Goal: Book appointment/travel/reservation

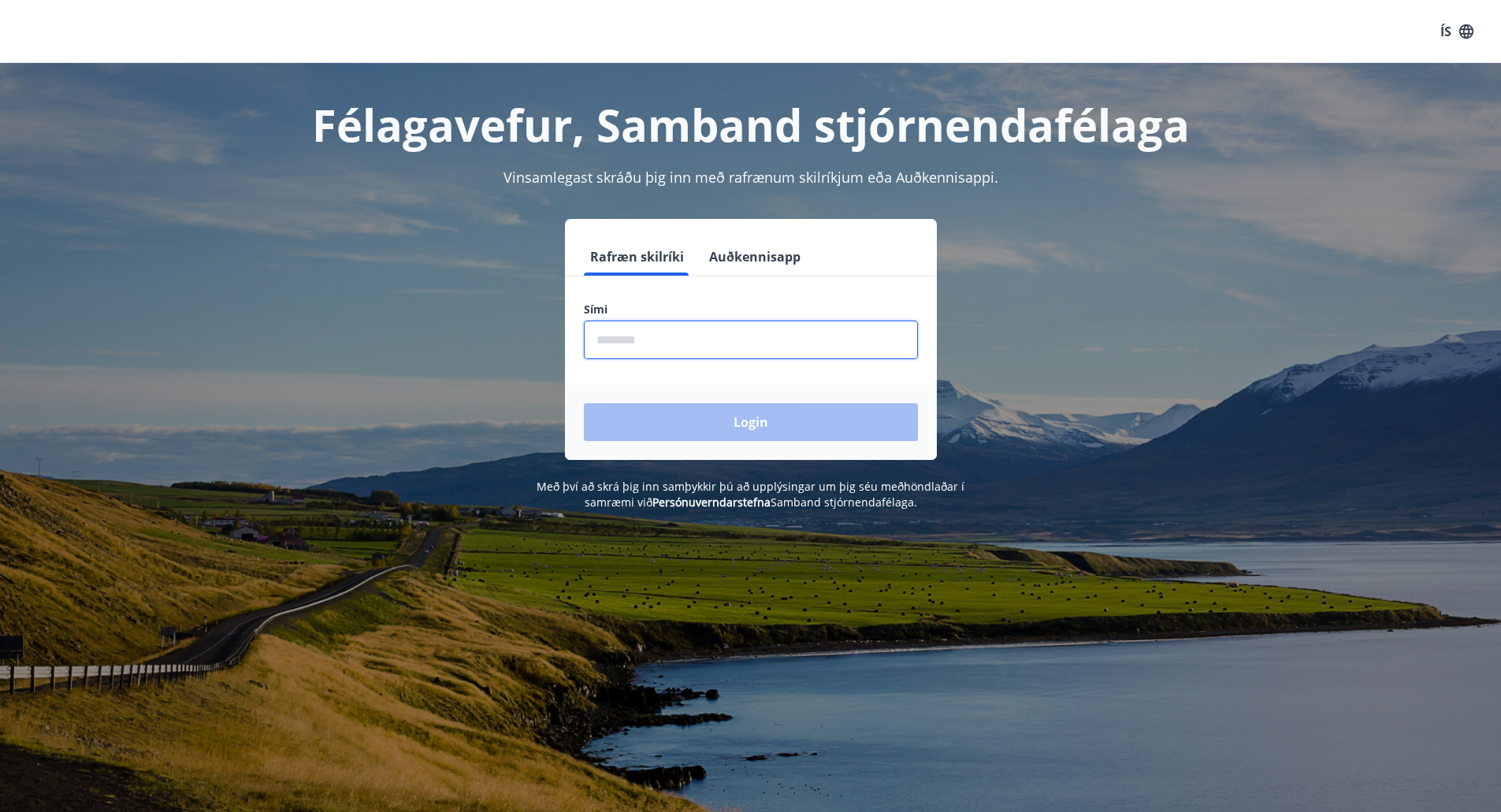
click at [619, 340] on input "phone" at bounding box center [750, 339] width 334 height 38
type input "********"
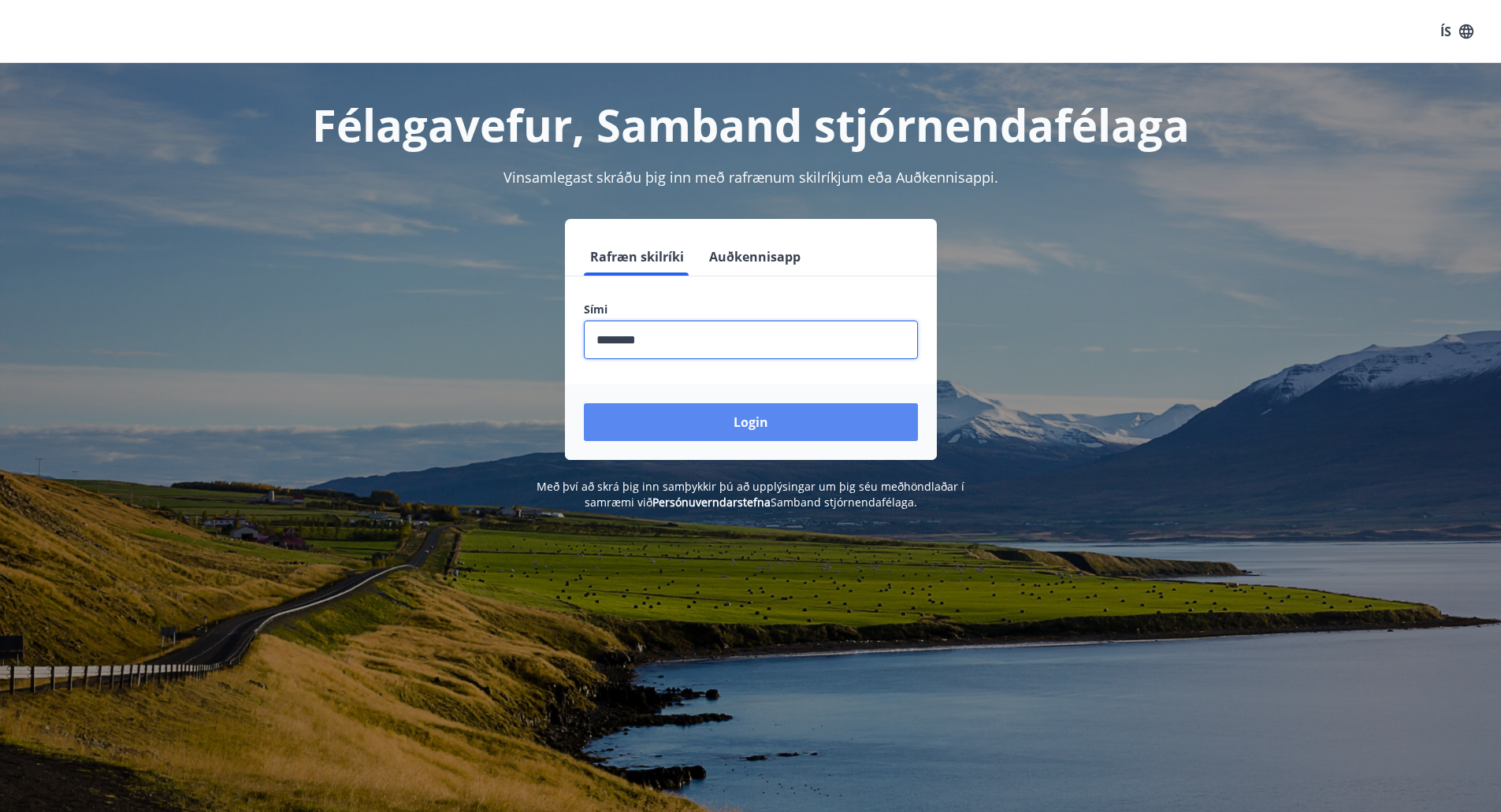
click at [749, 421] on button "Login" at bounding box center [750, 422] width 334 height 37
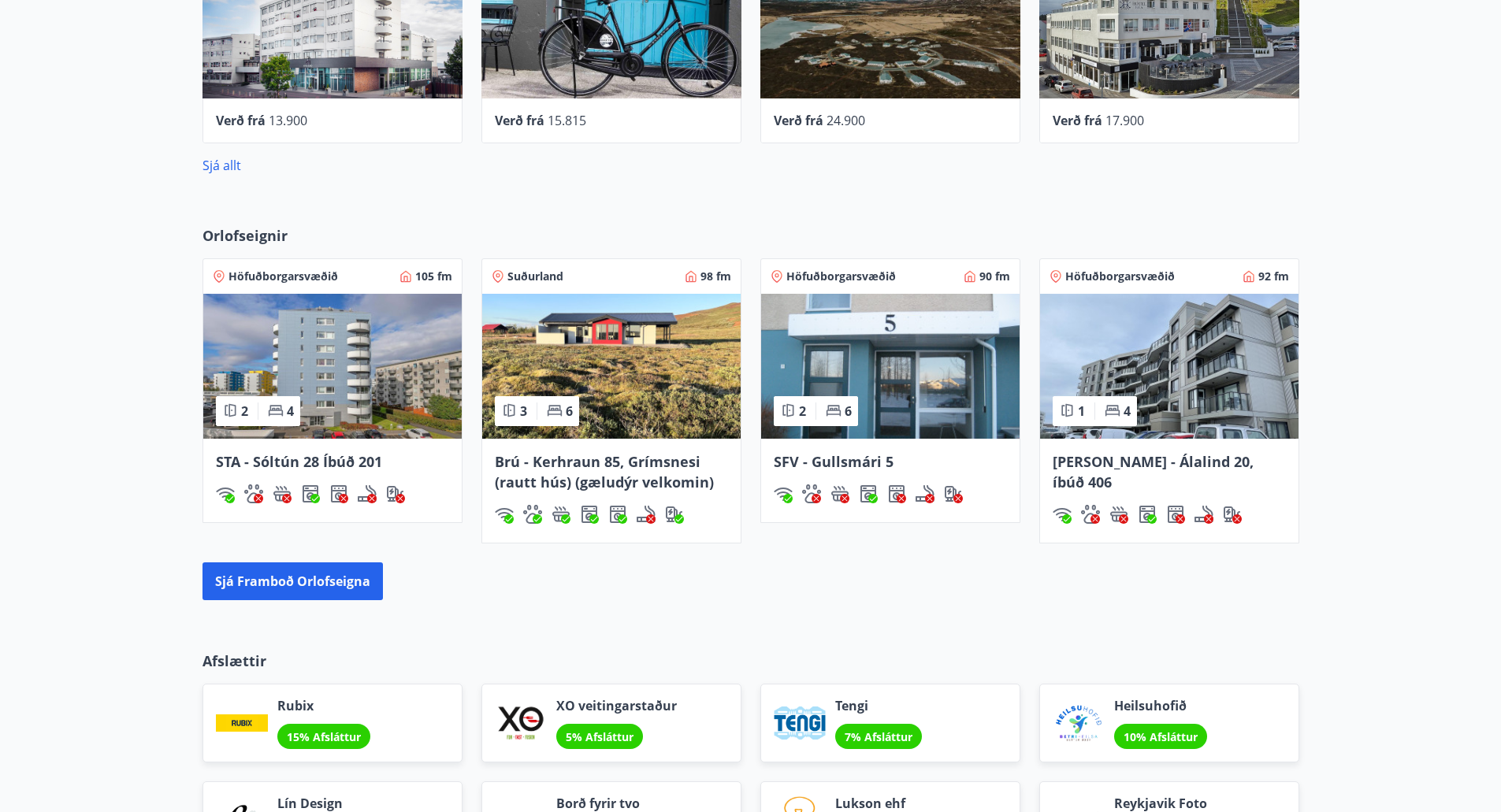
scroll to position [1024, 0]
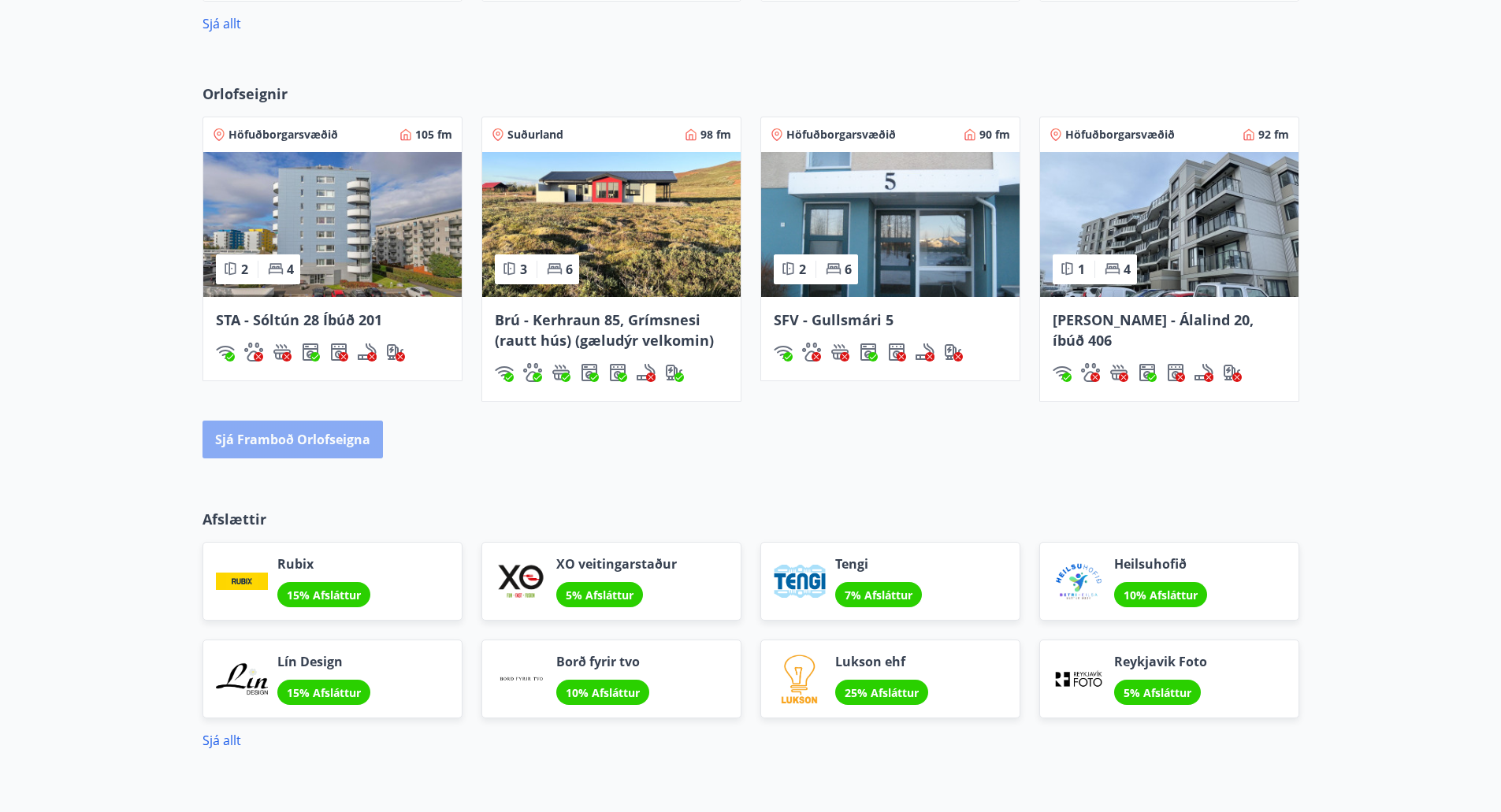
click at [301, 444] on button "Sjá framboð orlofseigna" at bounding box center [292, 440] width 180 height 37
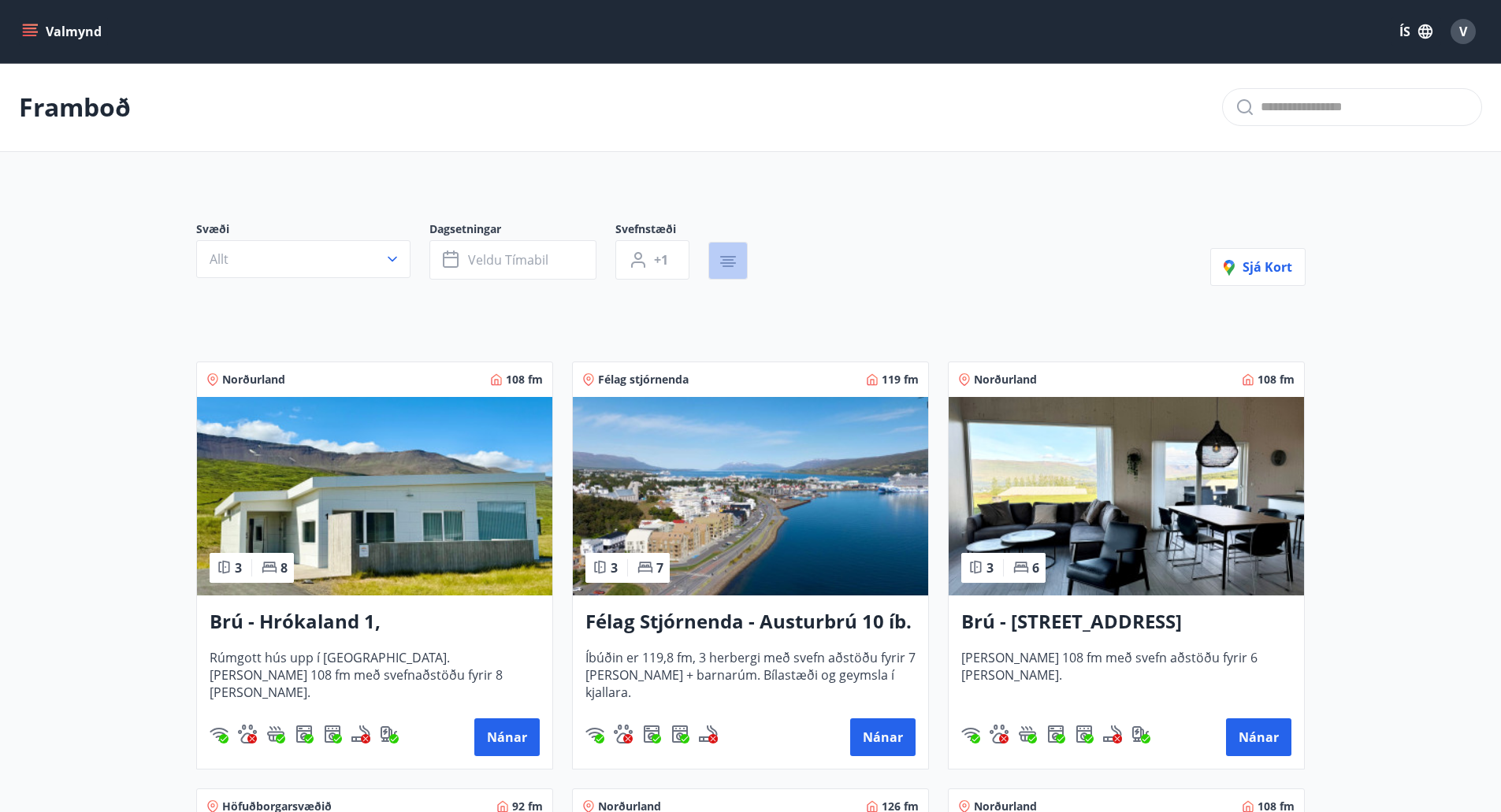
click at [727, 274] on button "button" at bounding box center [728, 260] width 39 height 37
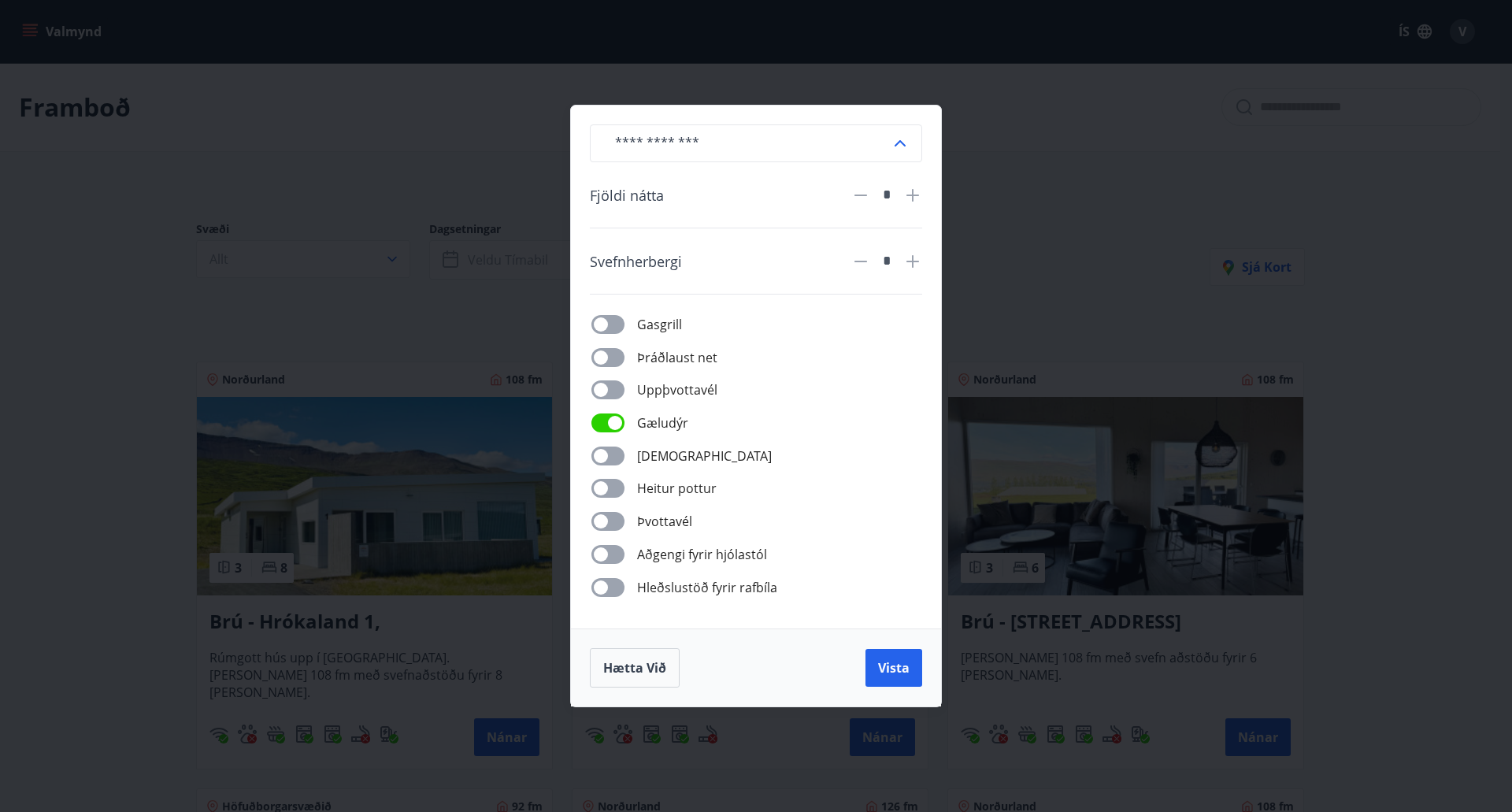
click at [888, 673] on span "Vista" at bounding box center [894, 668] width 32 height 18
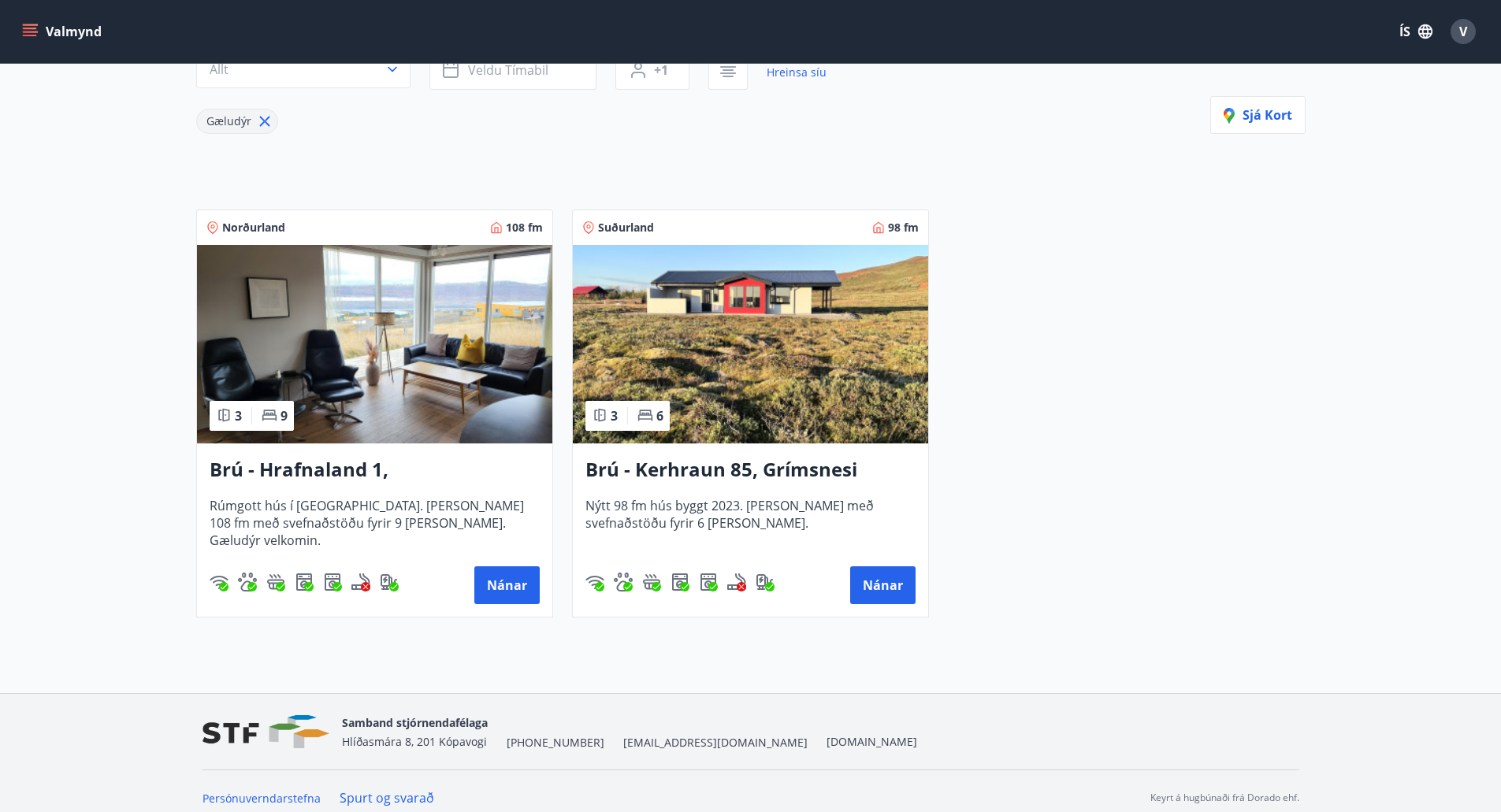
scroll to position [203, 0]
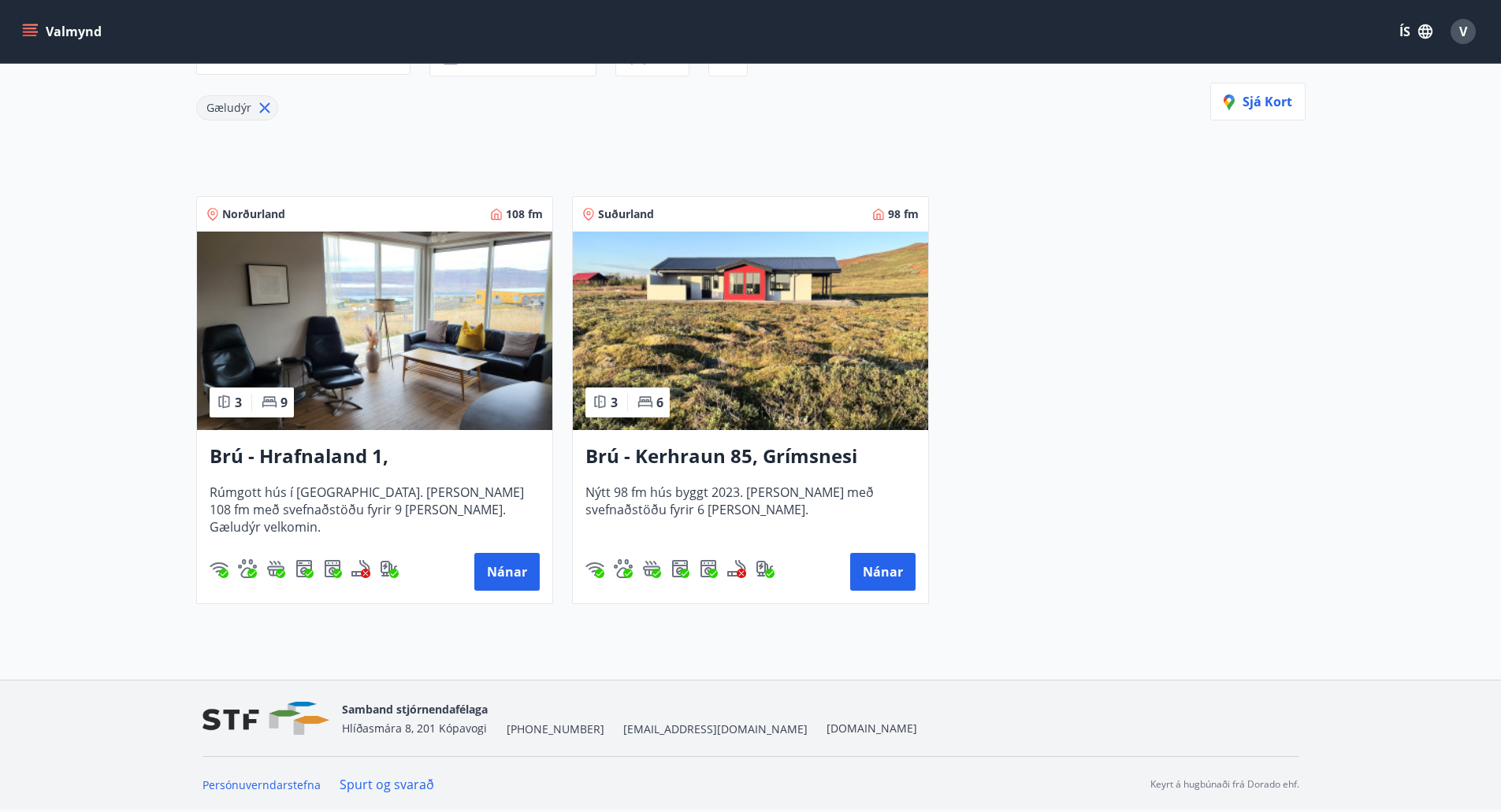
click at [716, 462] on h3 "Brú - Kerhraun 85, Grímsnesi (rautt hús) (gæludýr velkomin)" at bounding box center [750, 456] width 330 height 29
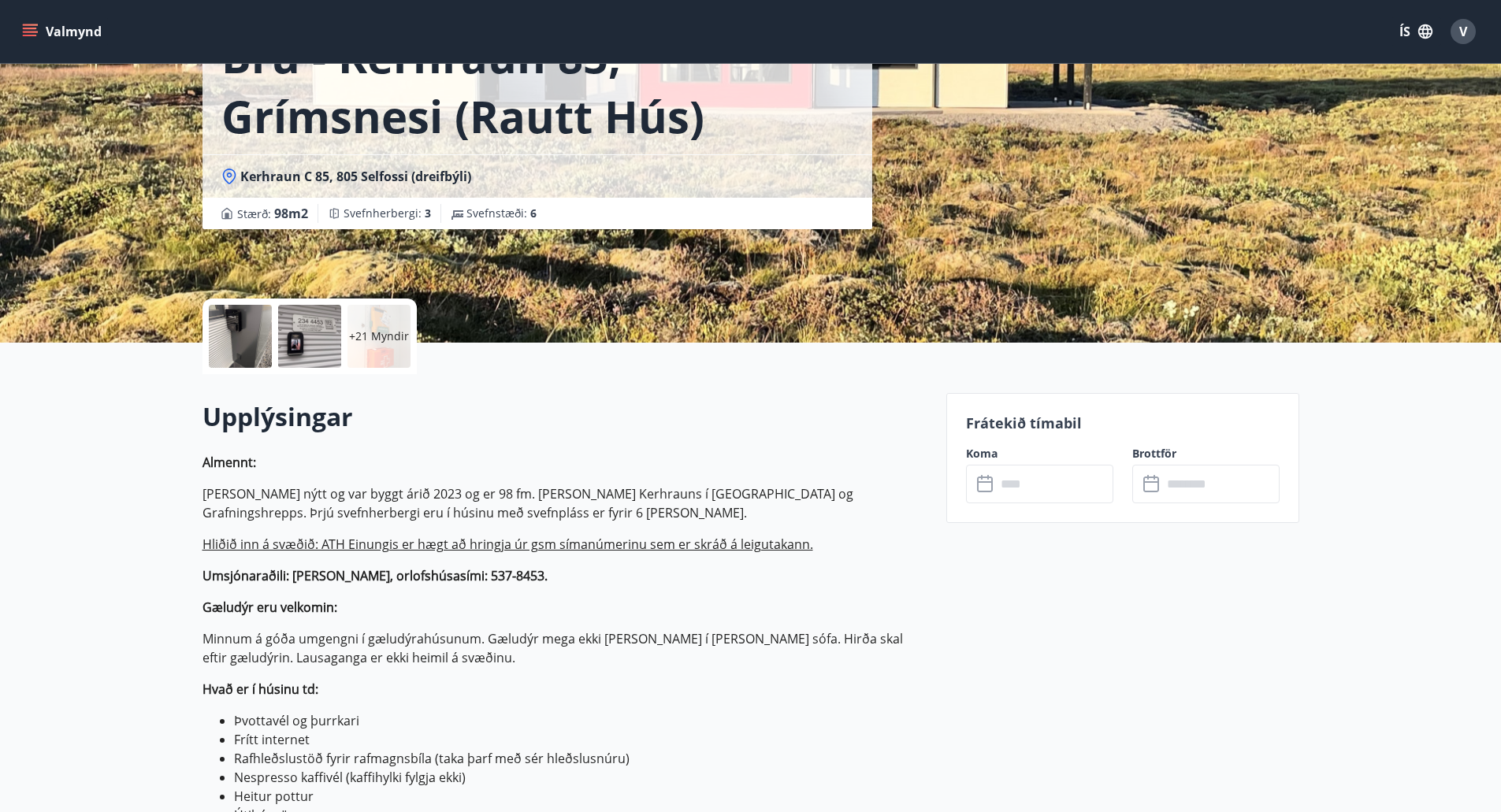
scroll to position [158, 0]
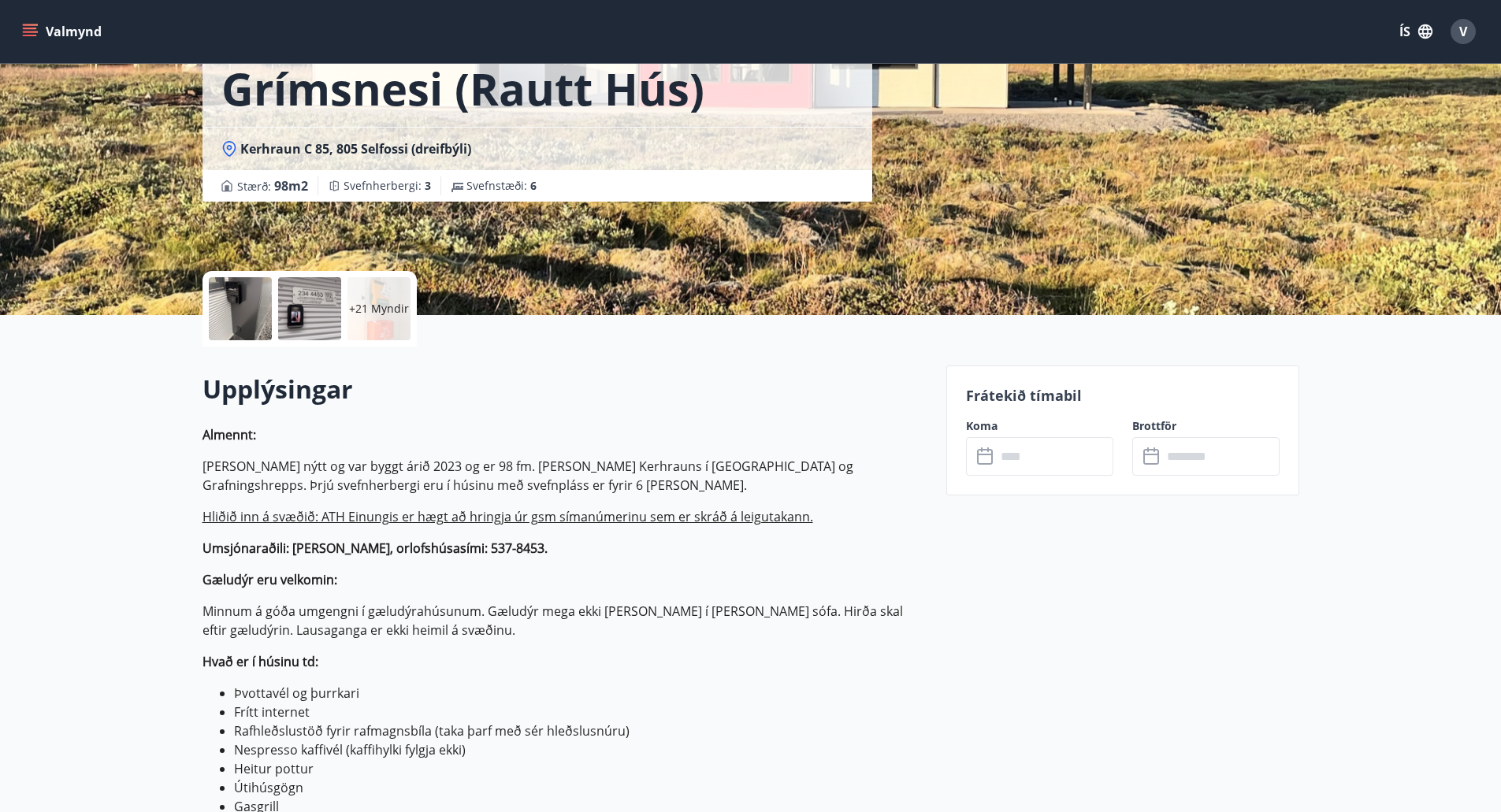
click at [376, 314] on p "+21 Myndir" at bounding box center [378, 308] width 60 height 16
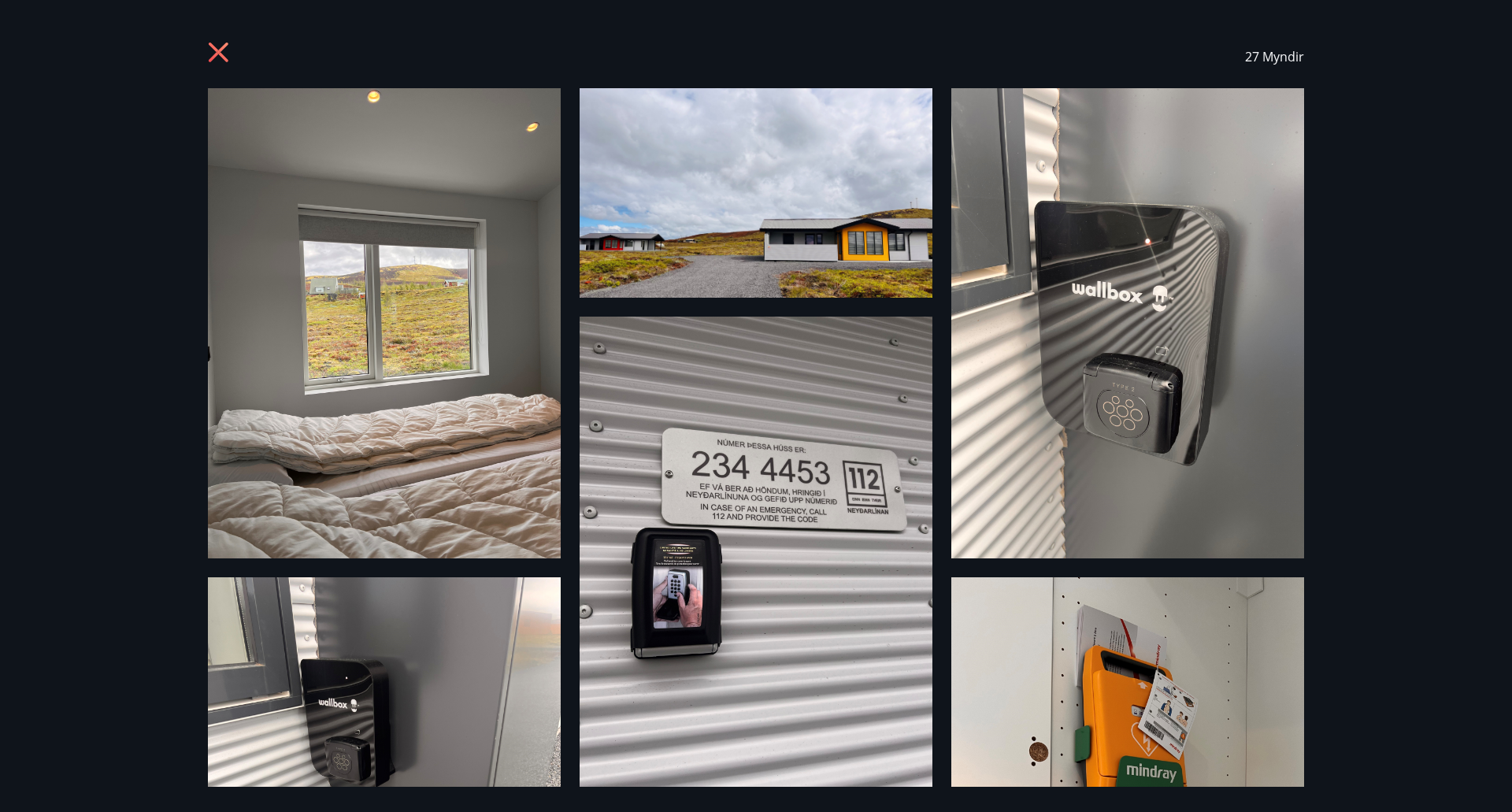
click at [397, 347] on img at bounding box center [384, 323] width 353 height 470
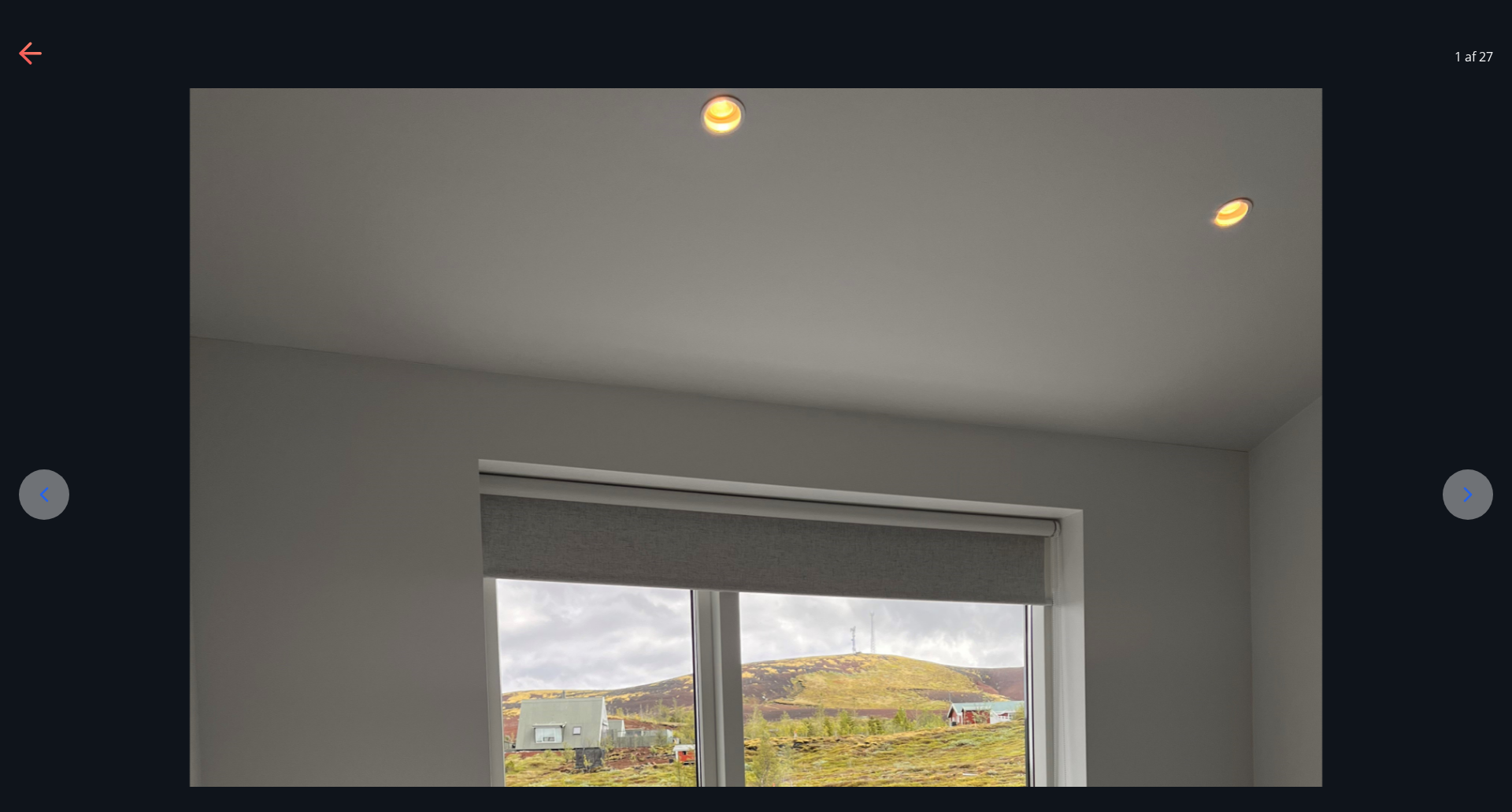
click at [1470, 495] on icon at bounding box center [1469, 495] width 26 height 26
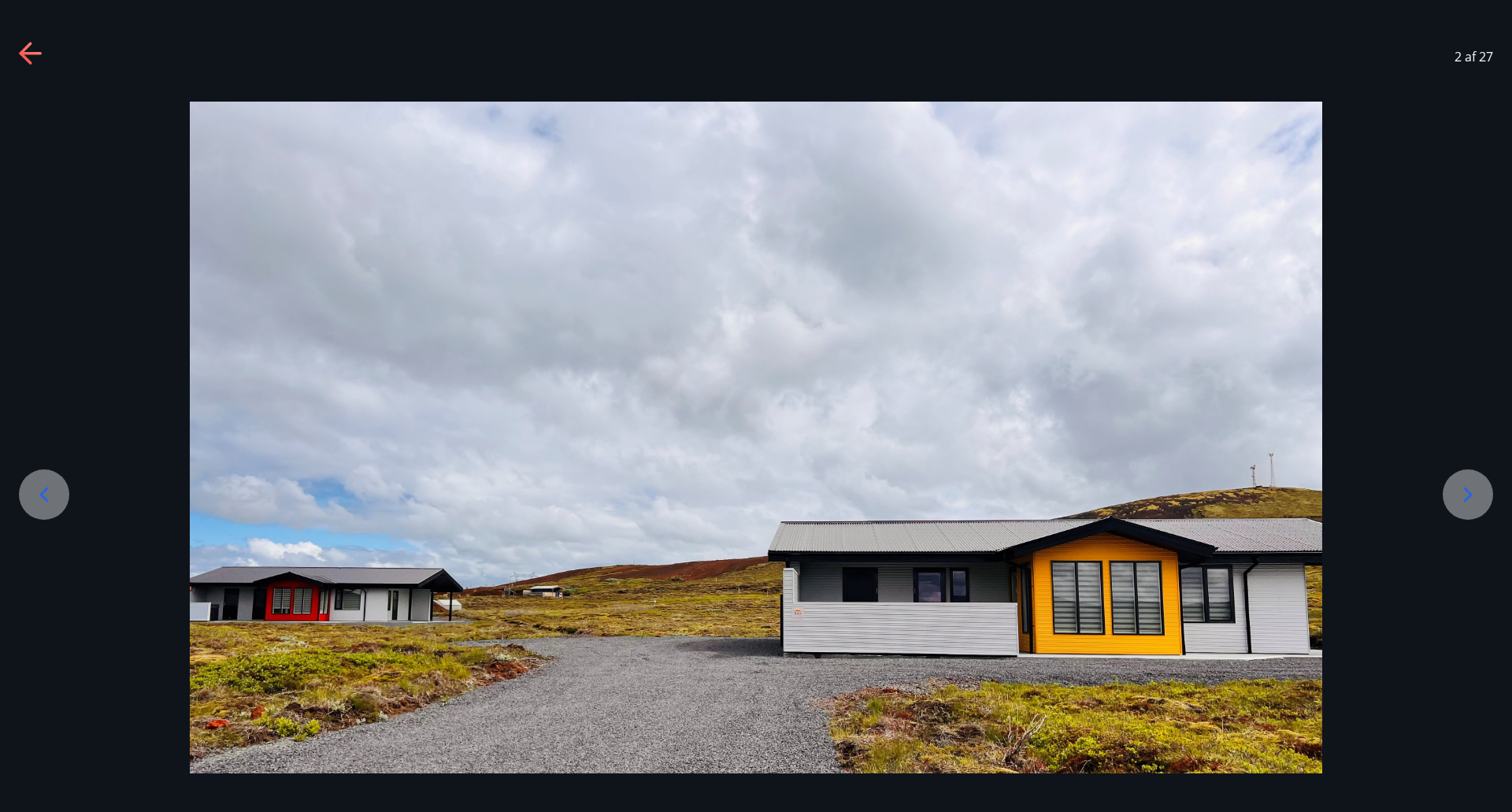
click at [1470, 495] on icon at bounding box center [1469, 495] width 26 height 26
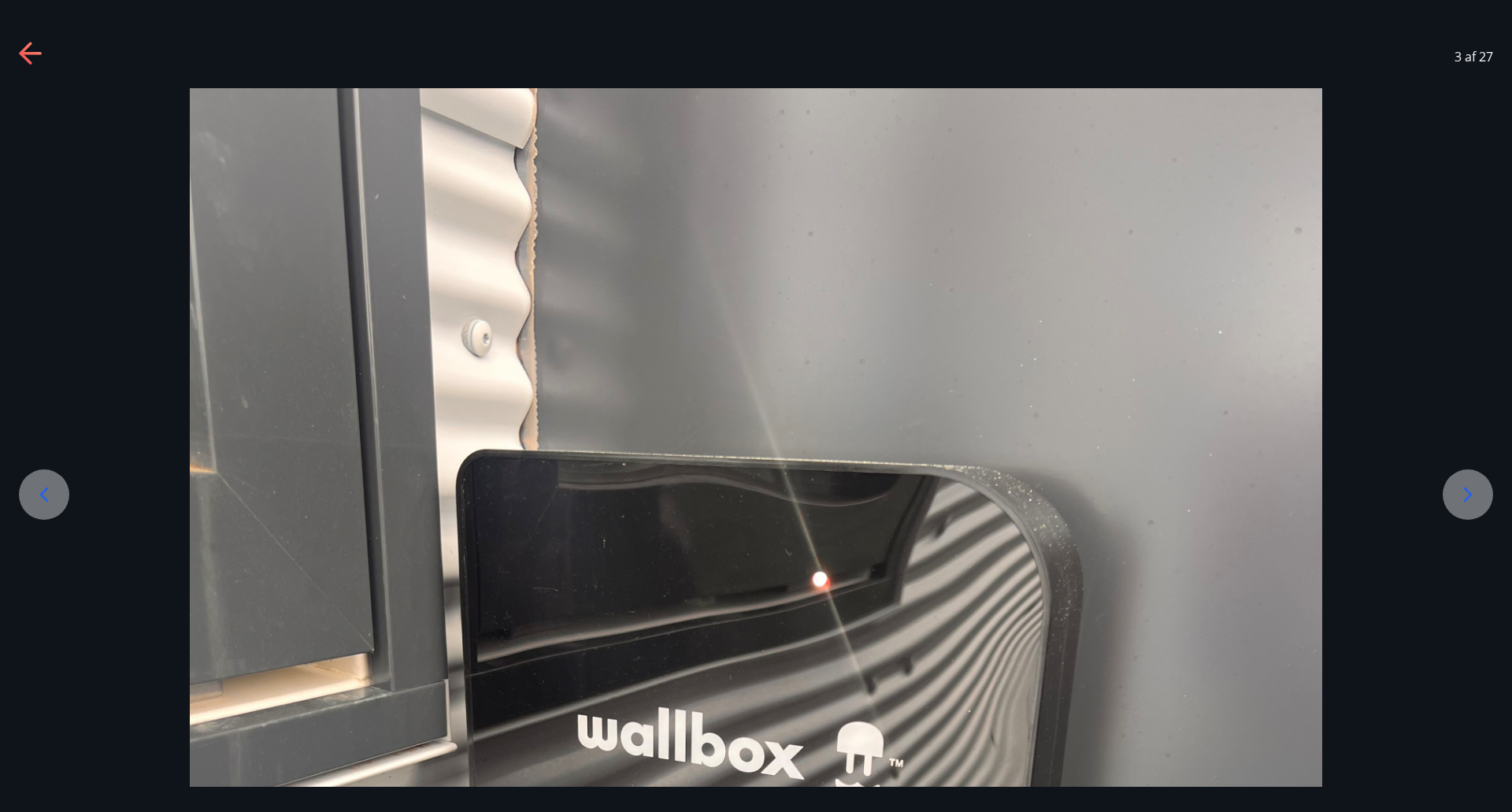
click at [1470, 495] on icon at bounding box center [1469, 495] width 26 height 26
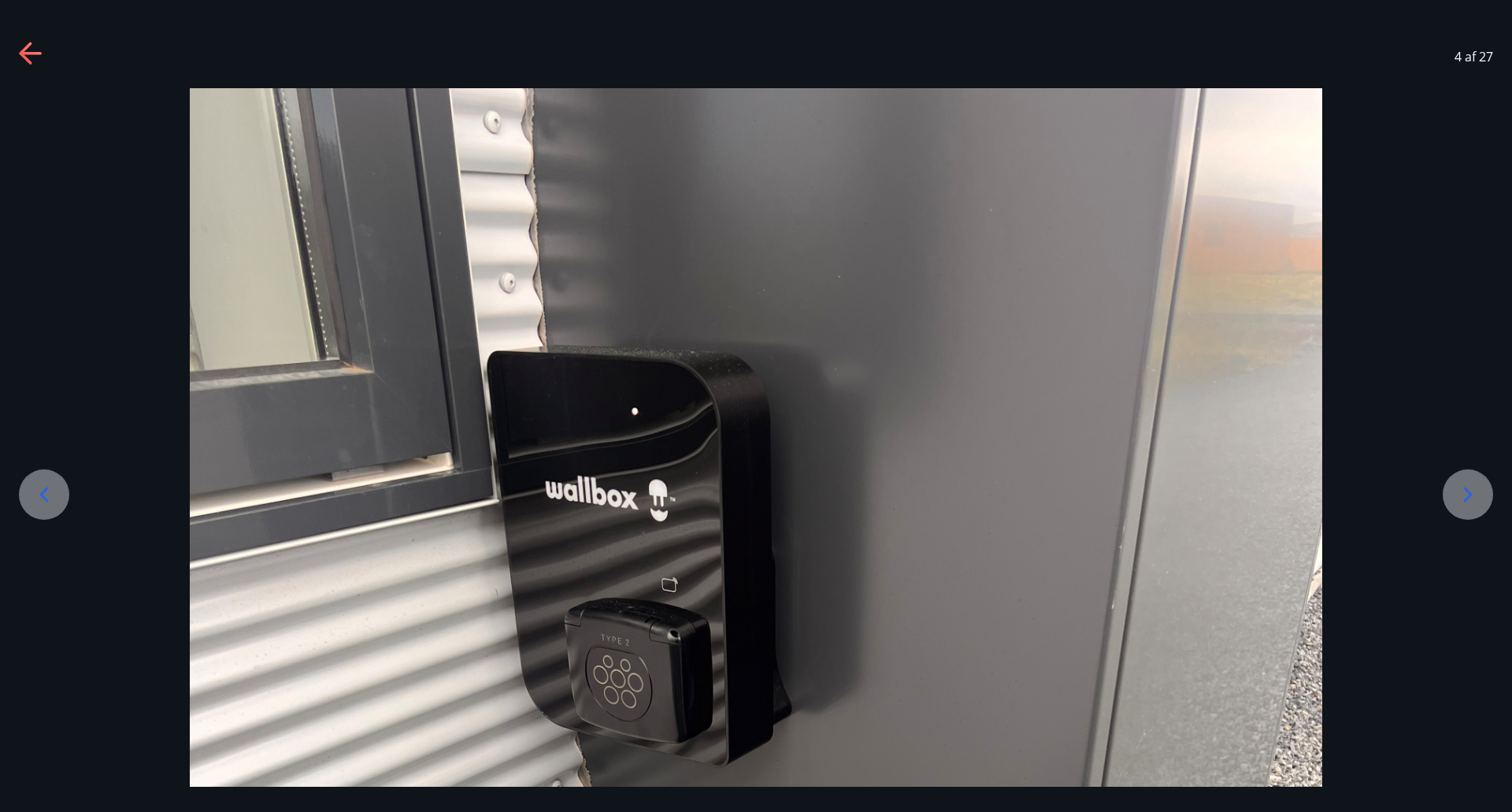
click at [1470, 495] on icon at bounding box center [1469, 495] width 26 height 26
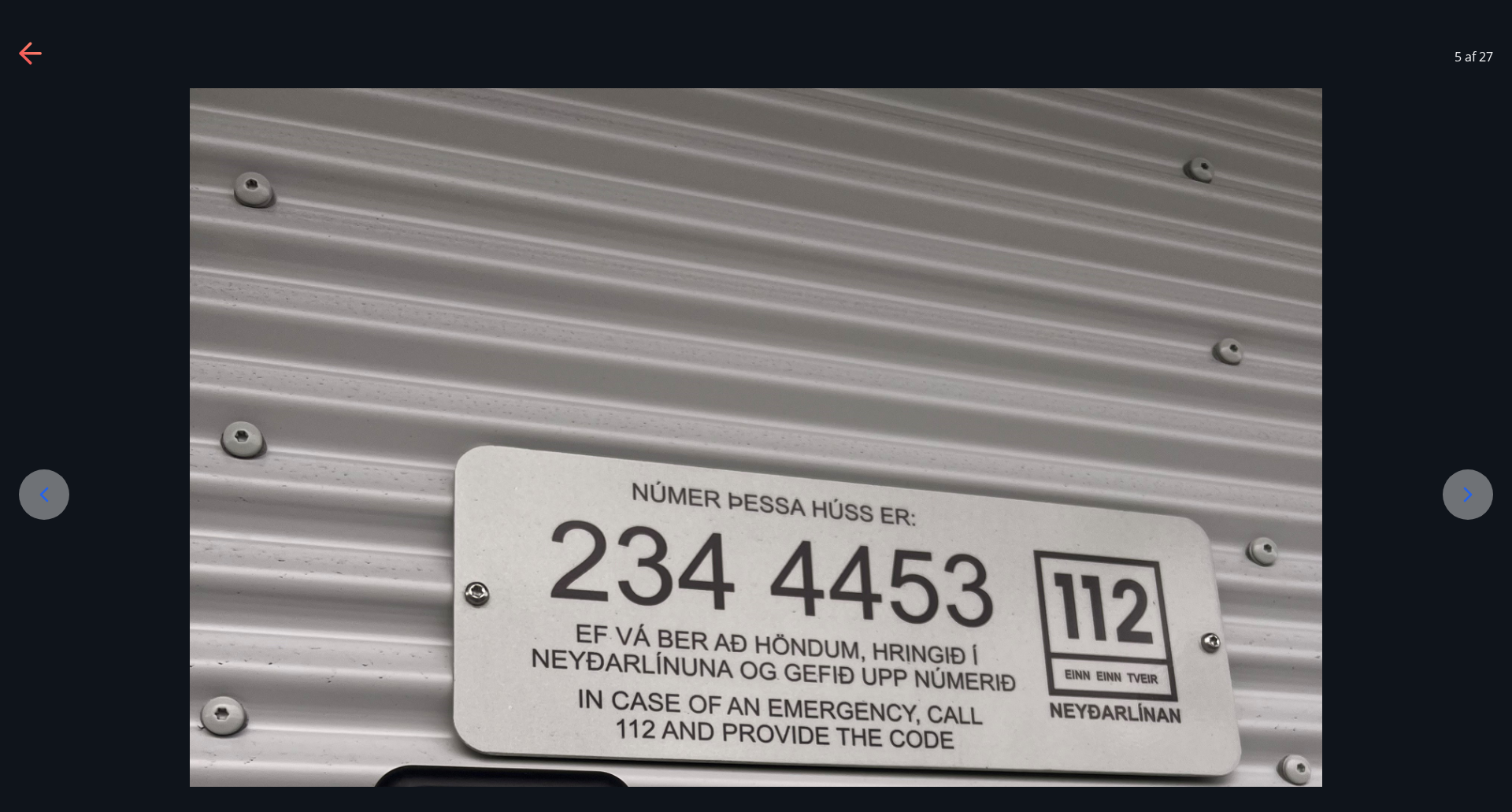
click at [1470, 495] on icon at bounding box center [1469, 495] width 26 height 26
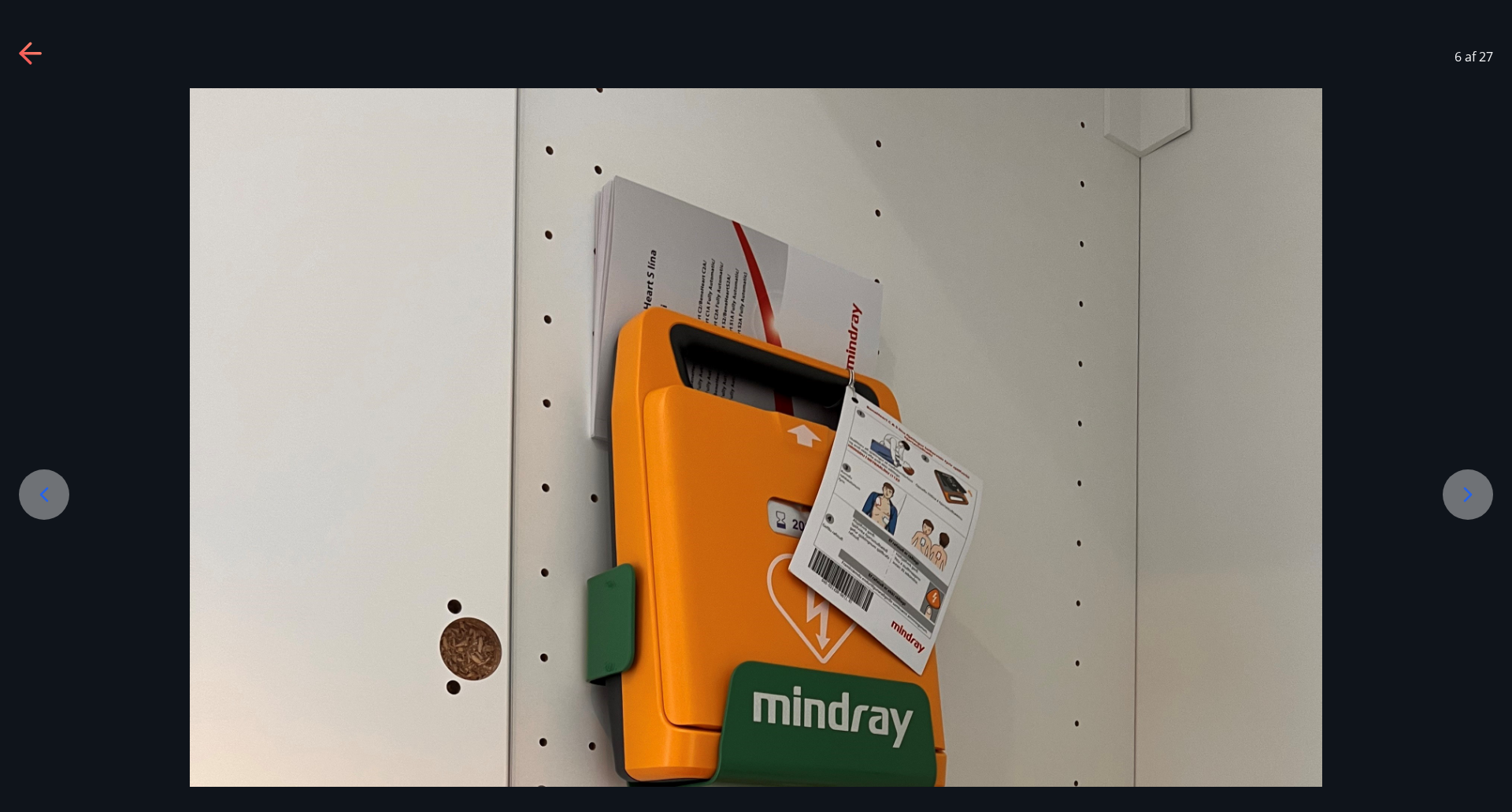
click at [1470, 495] on icon at bounding box center [1469, 495] width 26 height 26
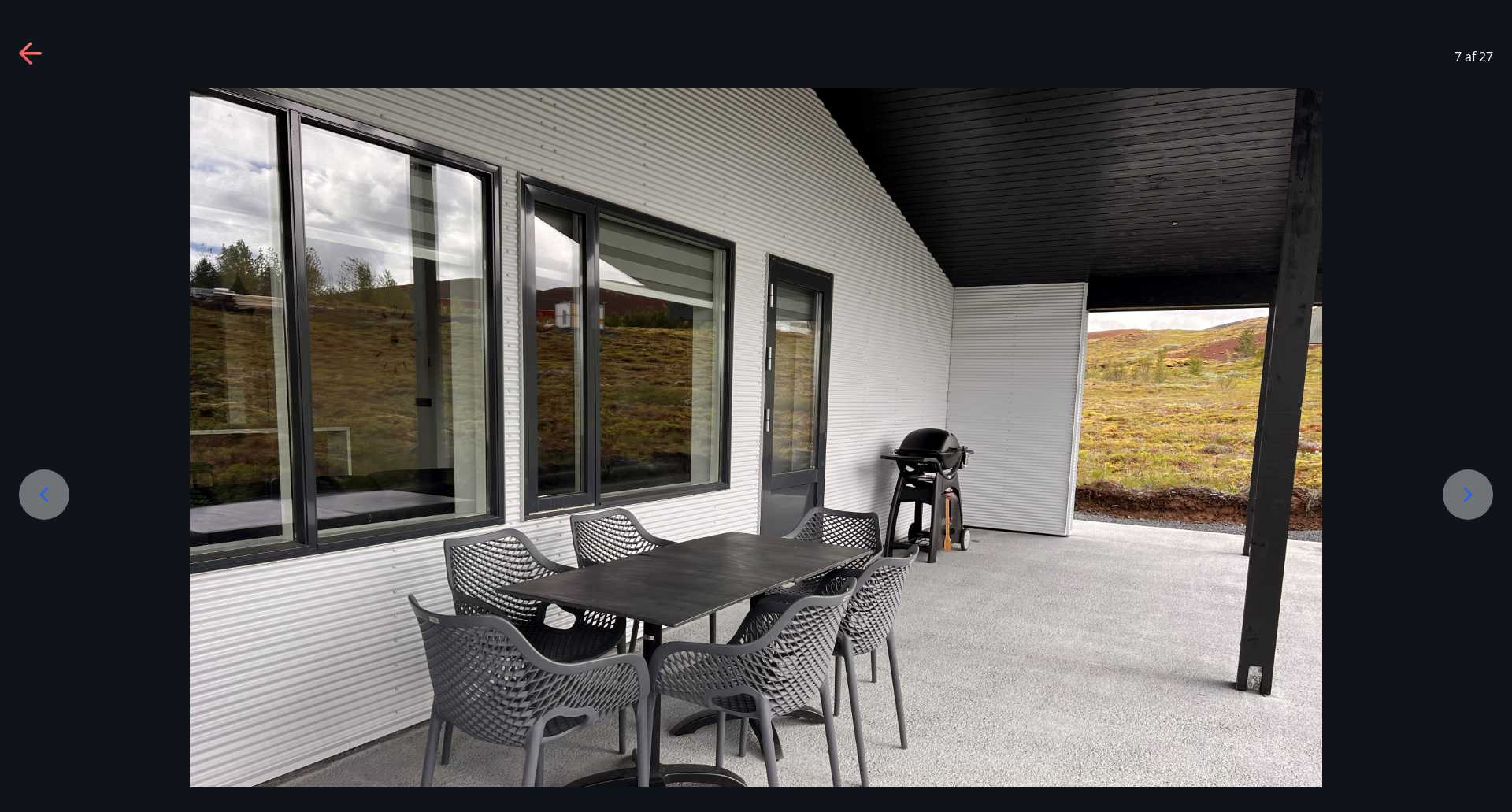
click at [1470, 495] on icon at bounding box center [1469, 495] width 26 height 26
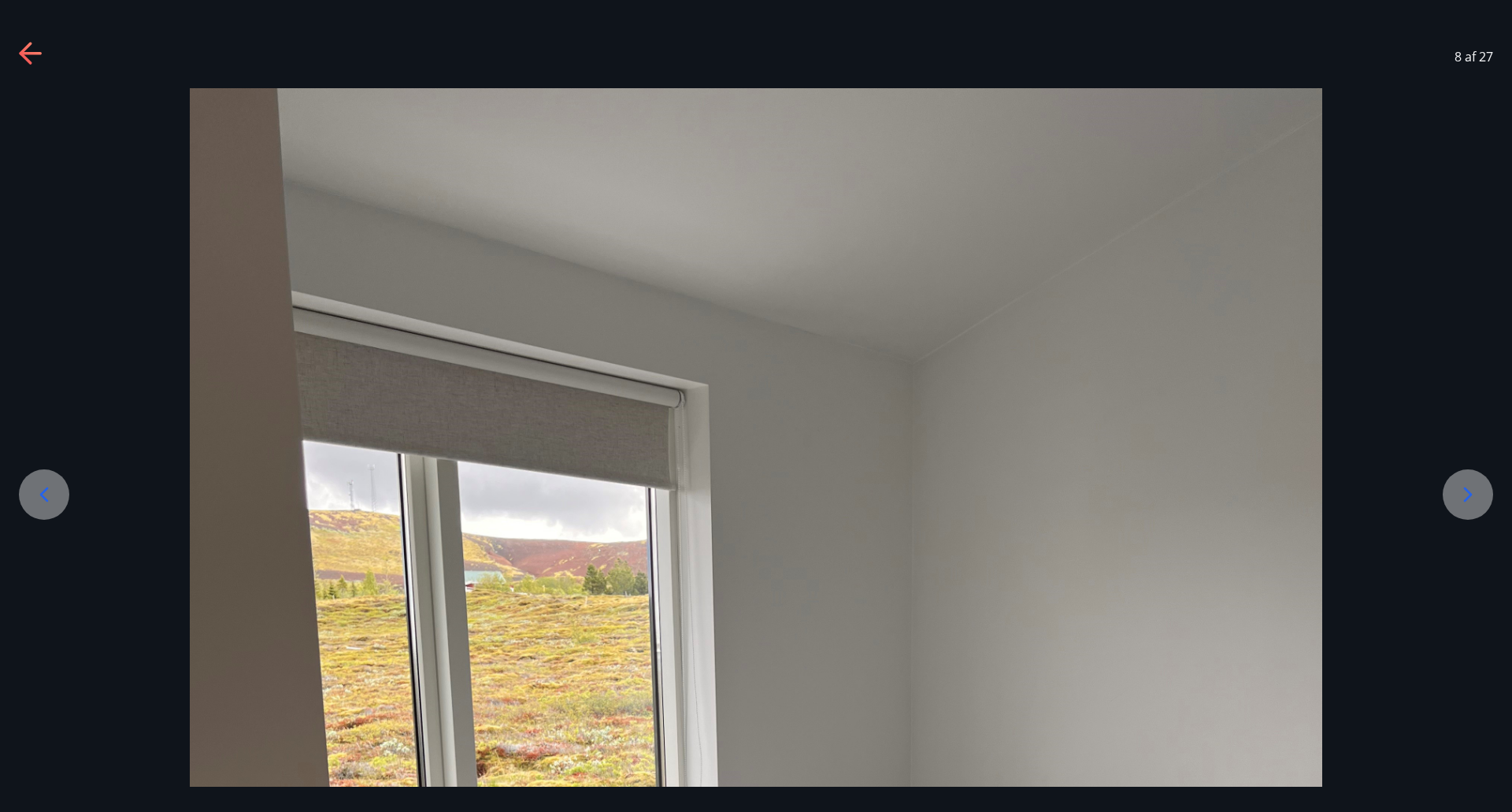
click at [1470, 495] on icon at bounding box center [1469, 495] width 26 height 26
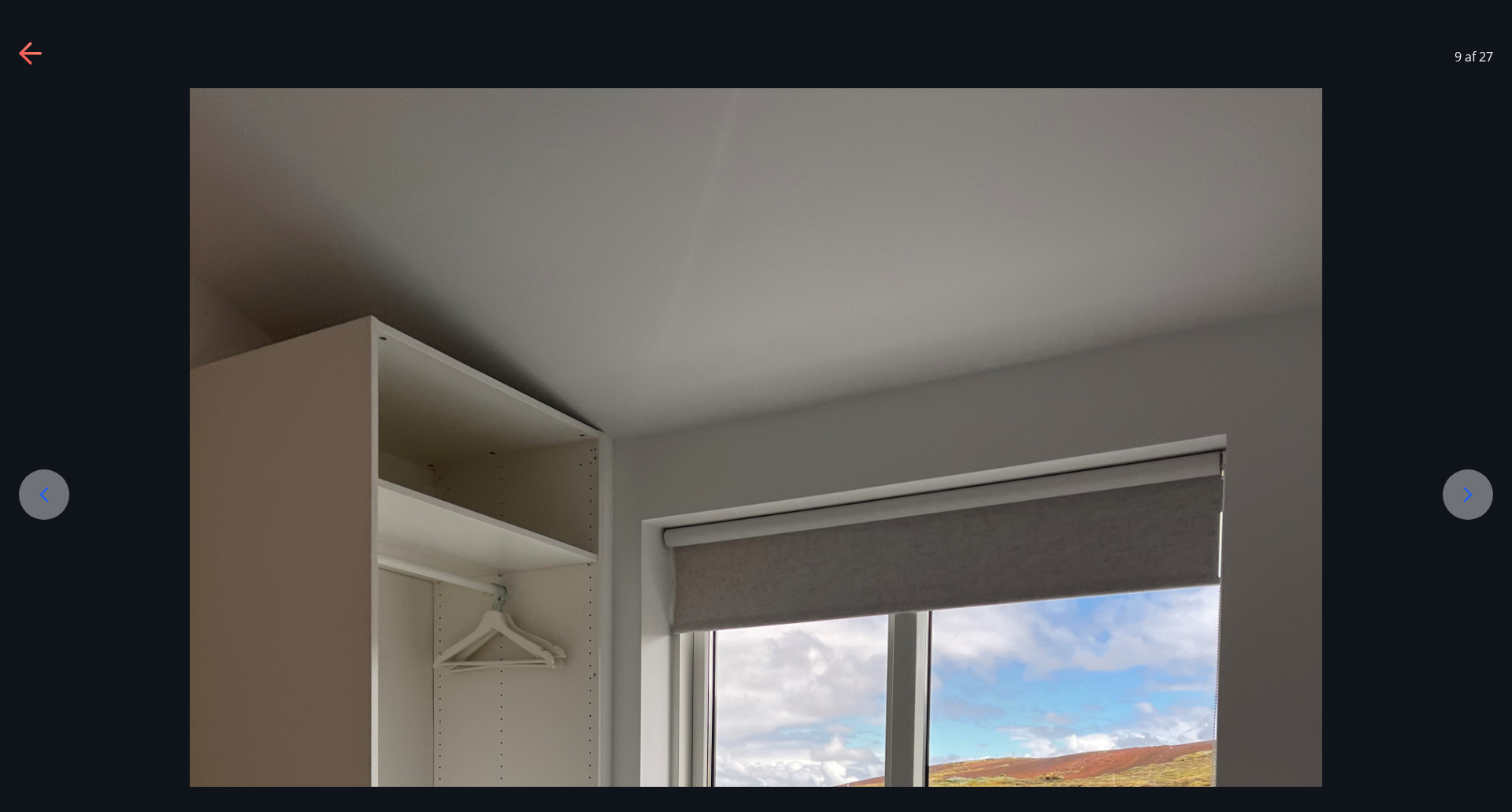
click at [1470, 495] on icon at bounding box center [1469, 495] width 26 height 26
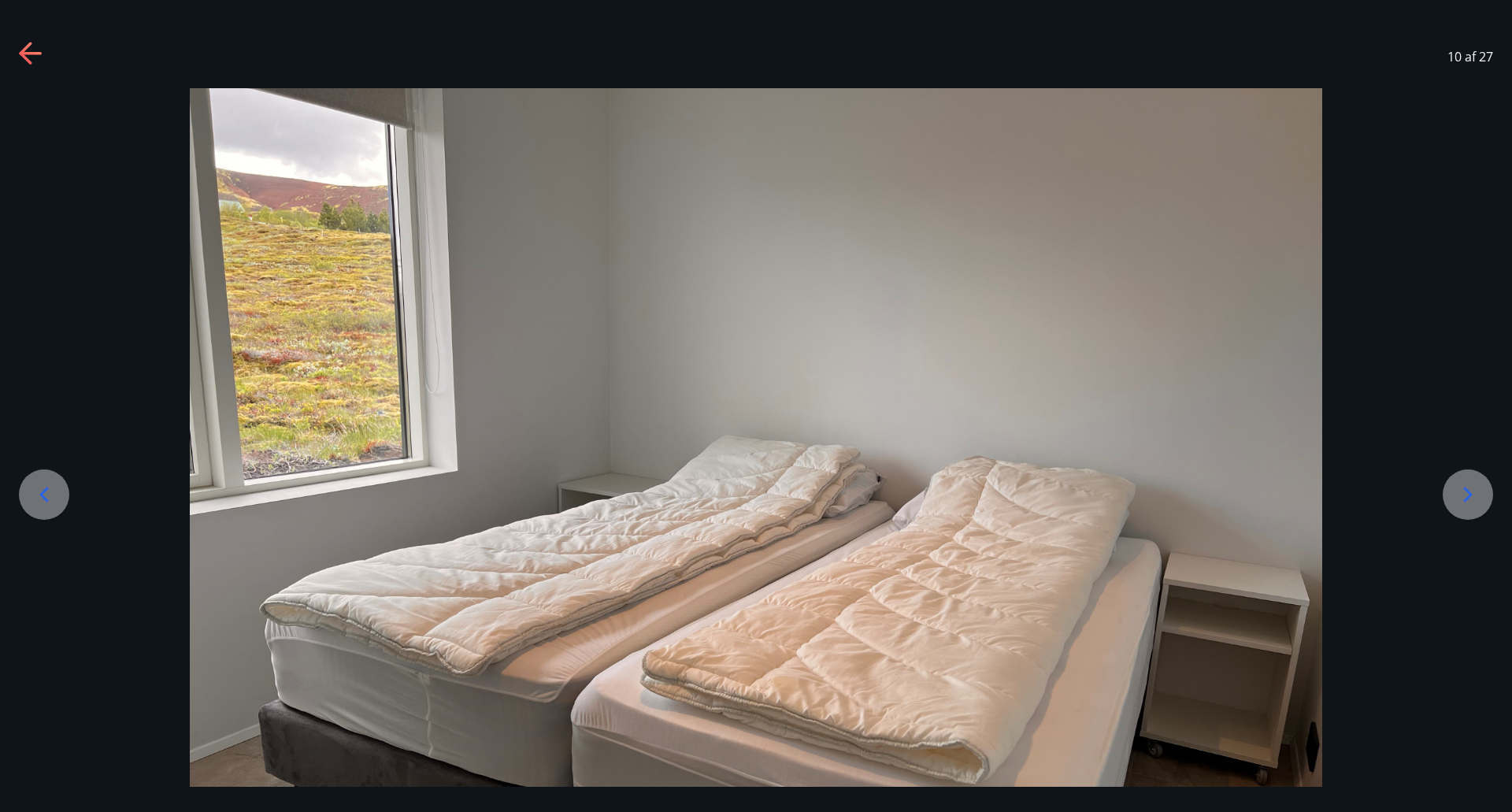
click at [1470, 495] on icon at bounding box center [1469, 495] width 26 height 26
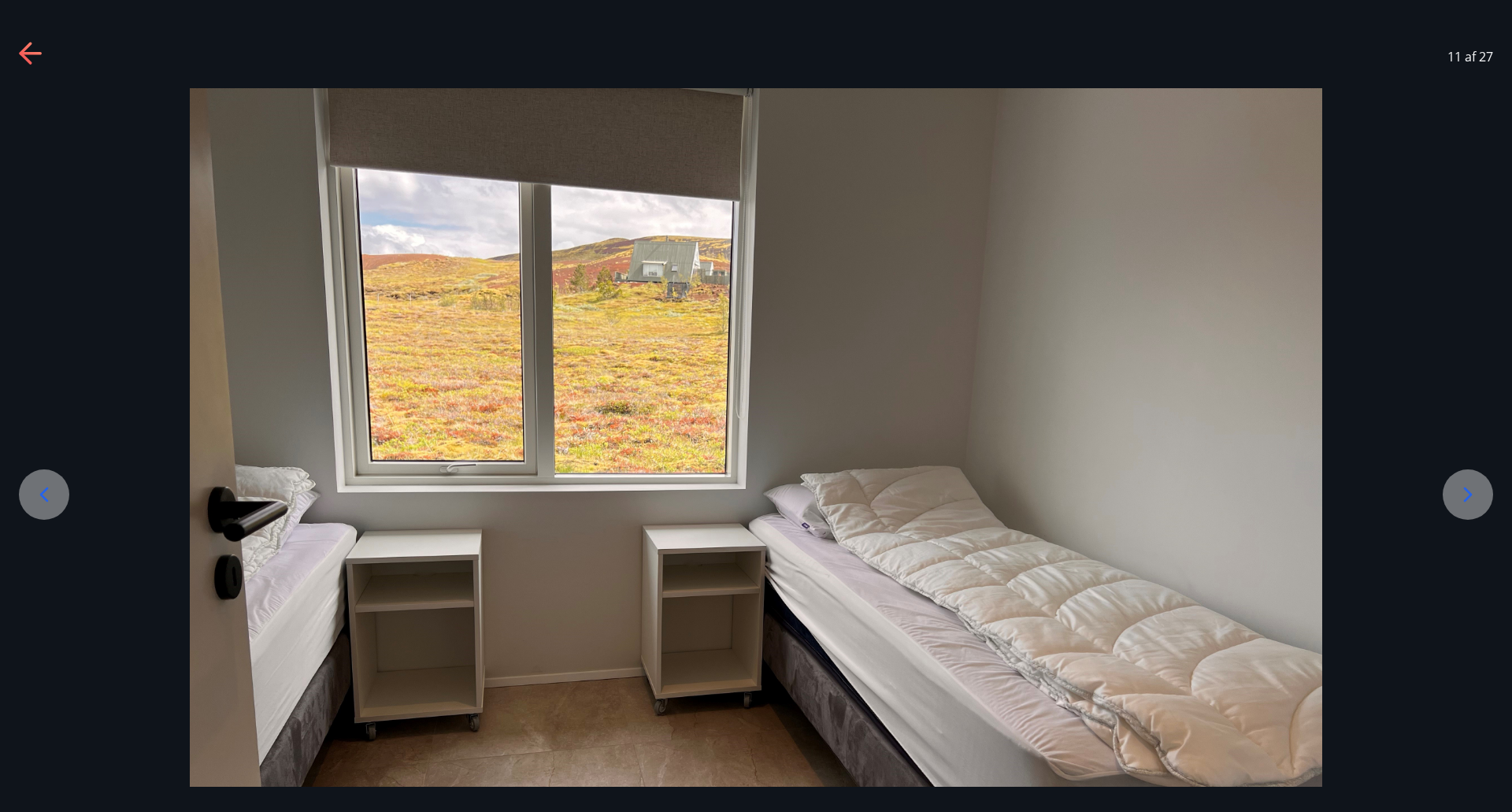
click at [1470, 495] on icon at bounding box center [1469, 495] width 26 height 26
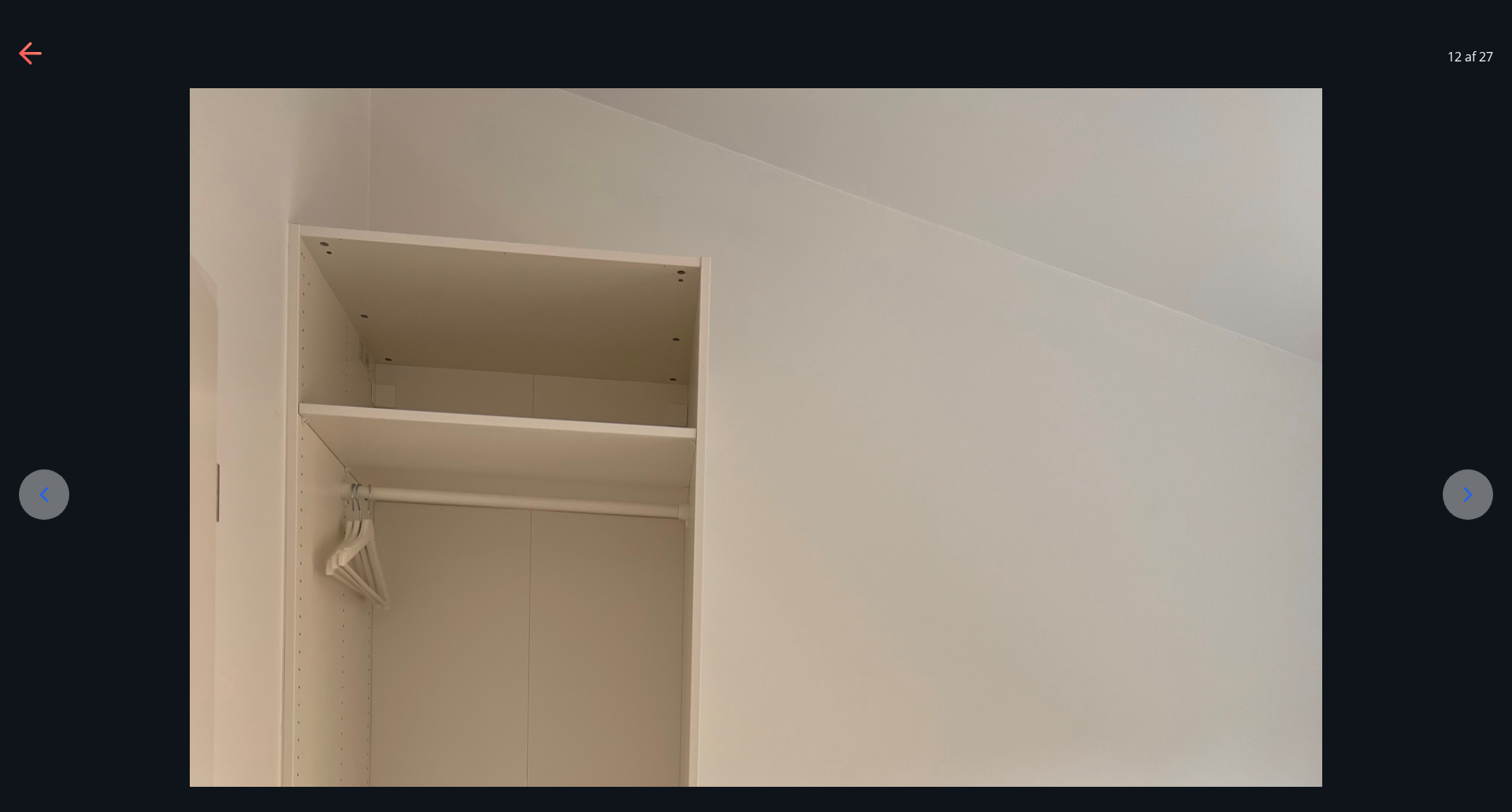
click at [1470, 495] on icon at bounding box center [1469, 495] width 26 height 26
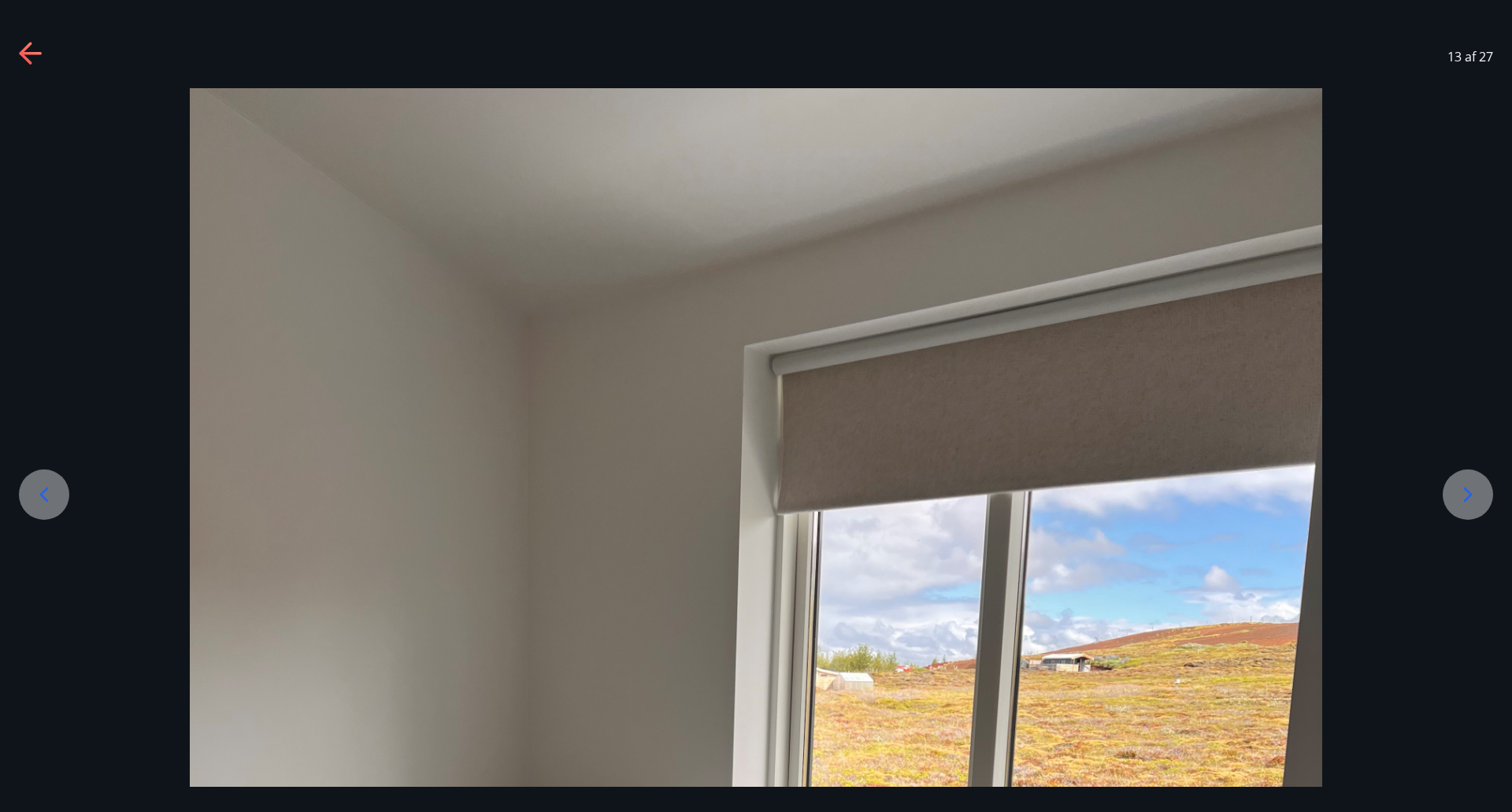
click at [1470, 495] on icon at bounding box center [1469, 495] width 26 height 26
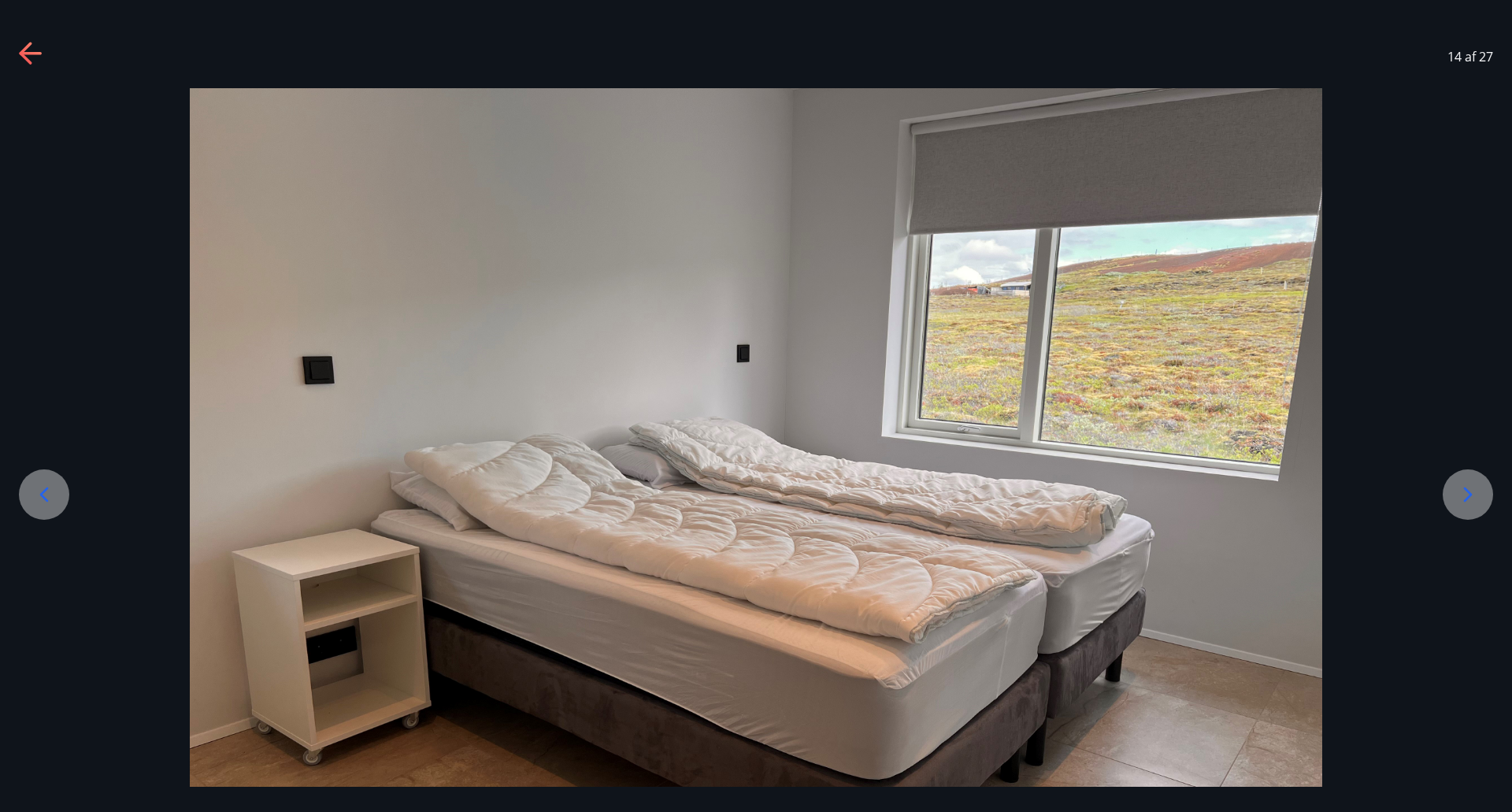
click at [1470, 495] on icon at bounding box center [1469, 495] width 26 height 26
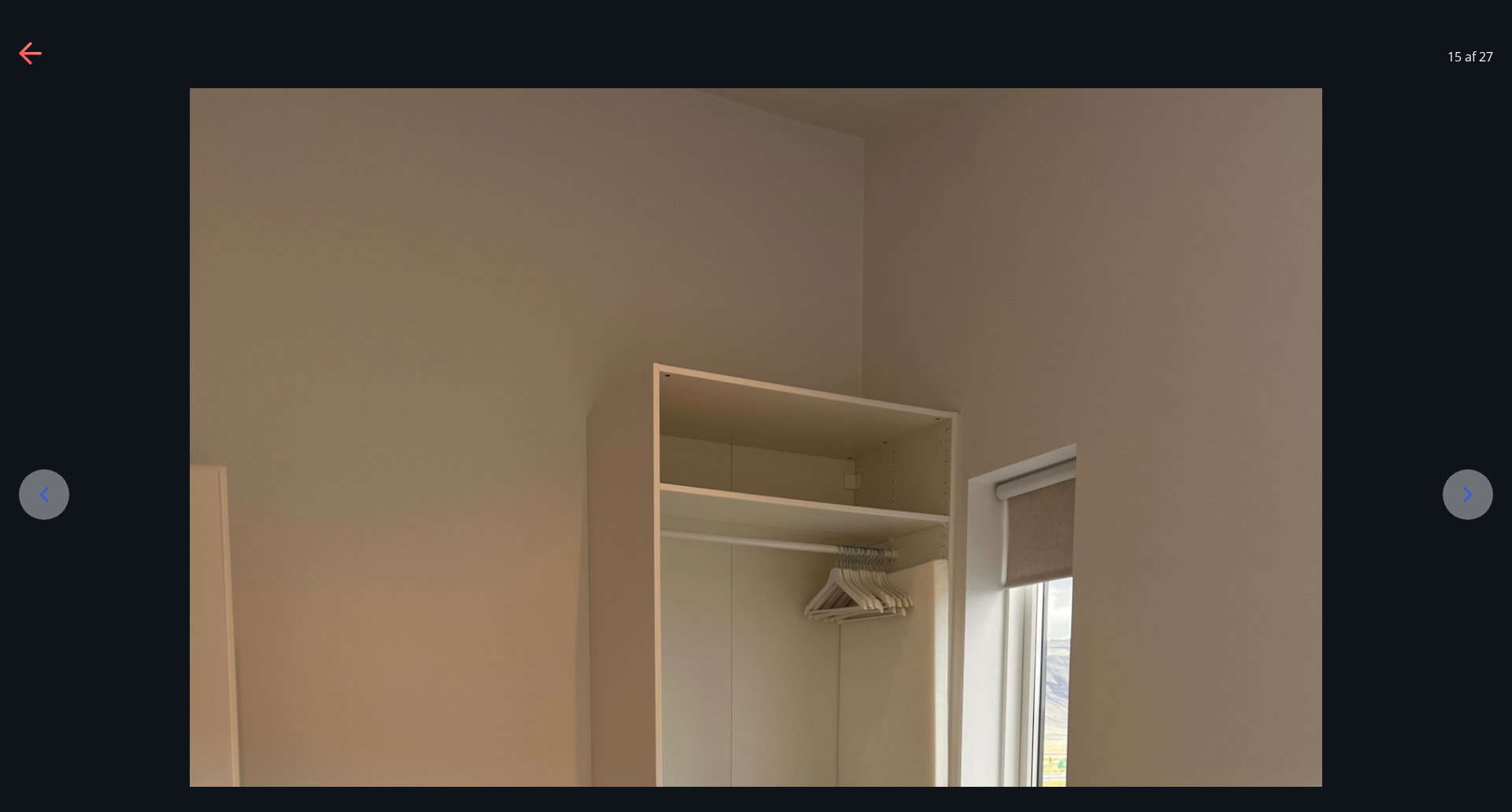
click at [1470, 495] on icon at bounding box center [1469, 495] width 26 height 26
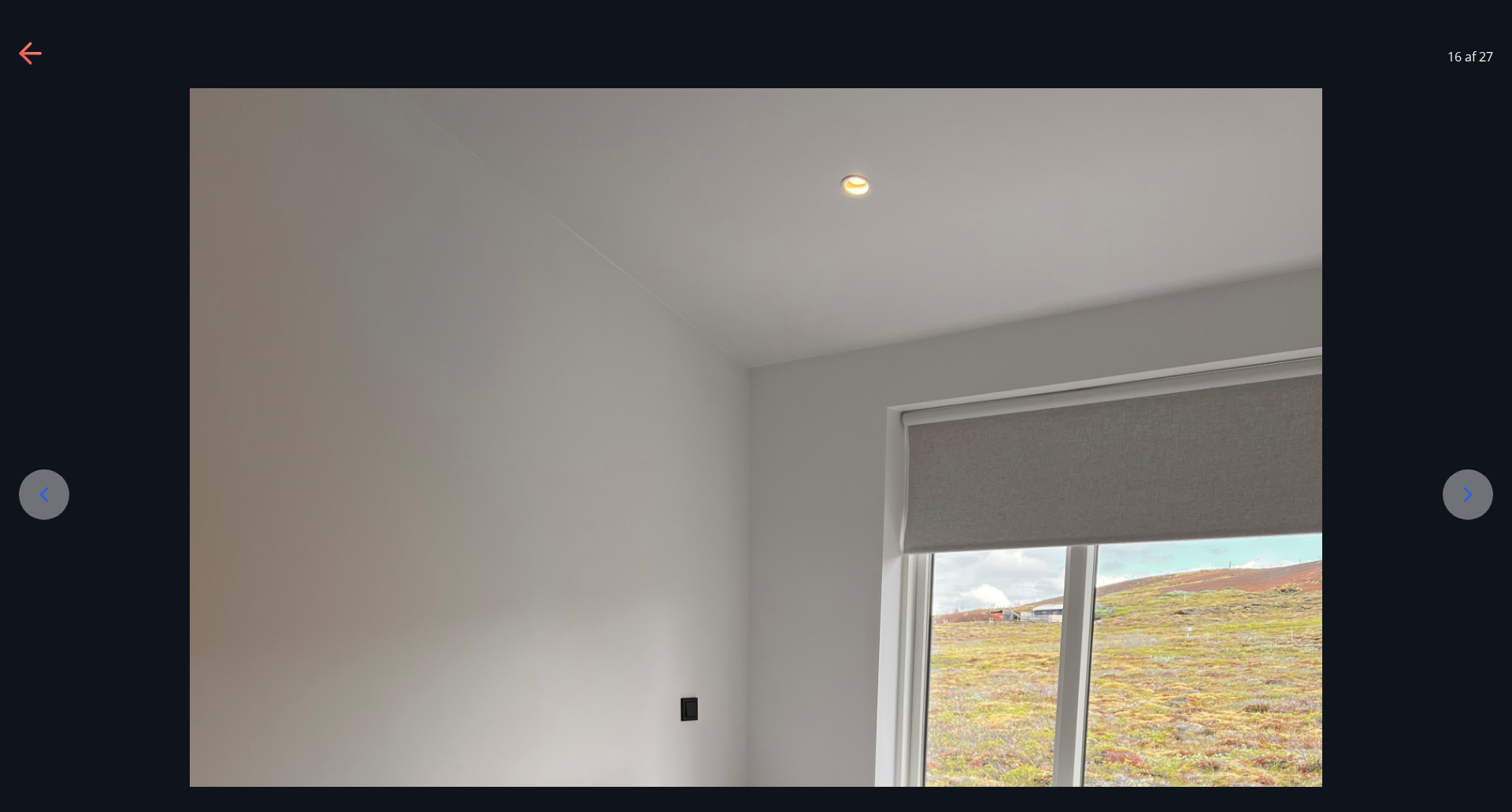
click at [1470, 495] on icon at bounding box center [1469, 495] width 26 height 26
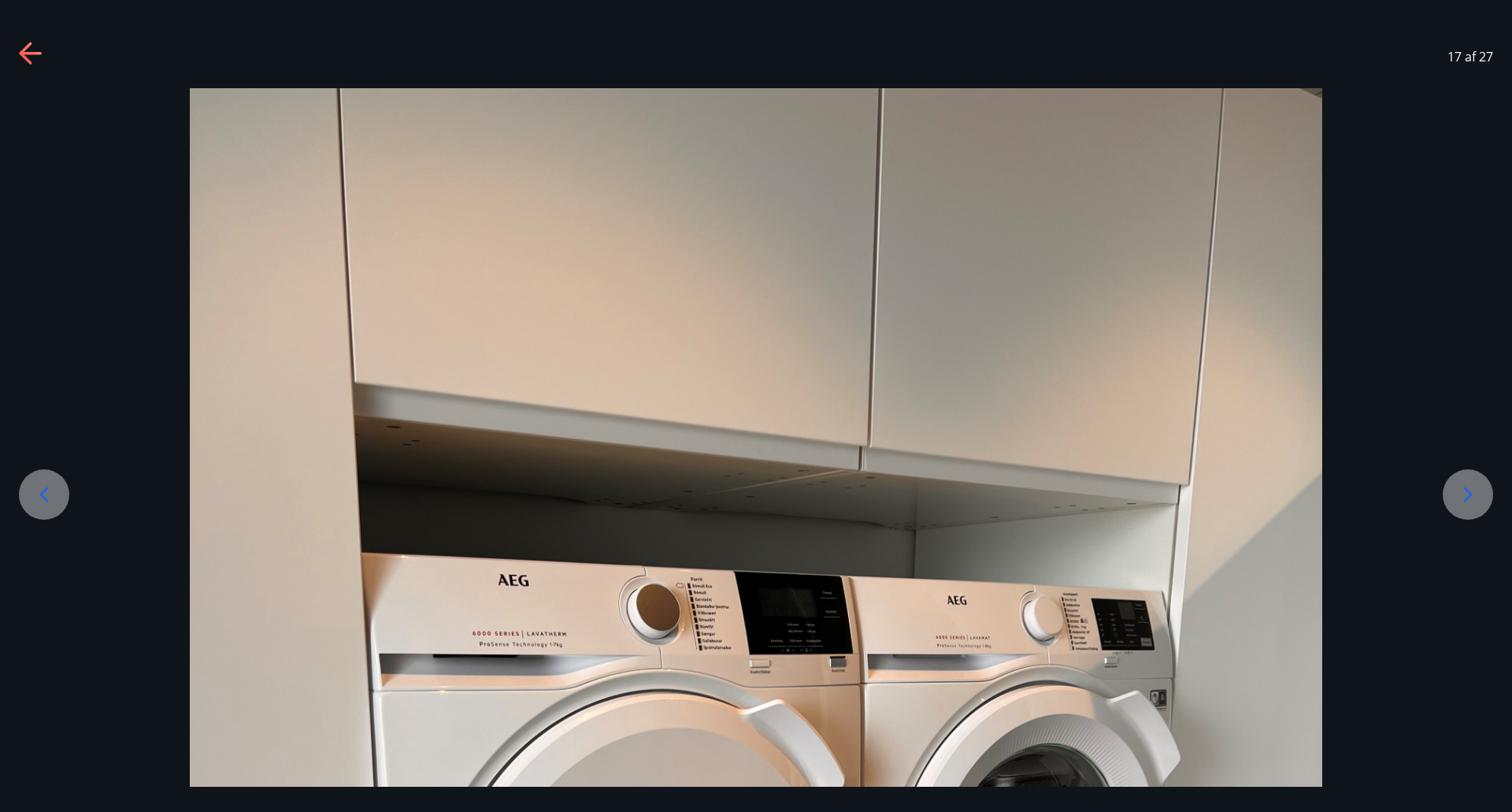
click at [1470, 495] on icon at bounding box center [1469, 495] width 26 height 26
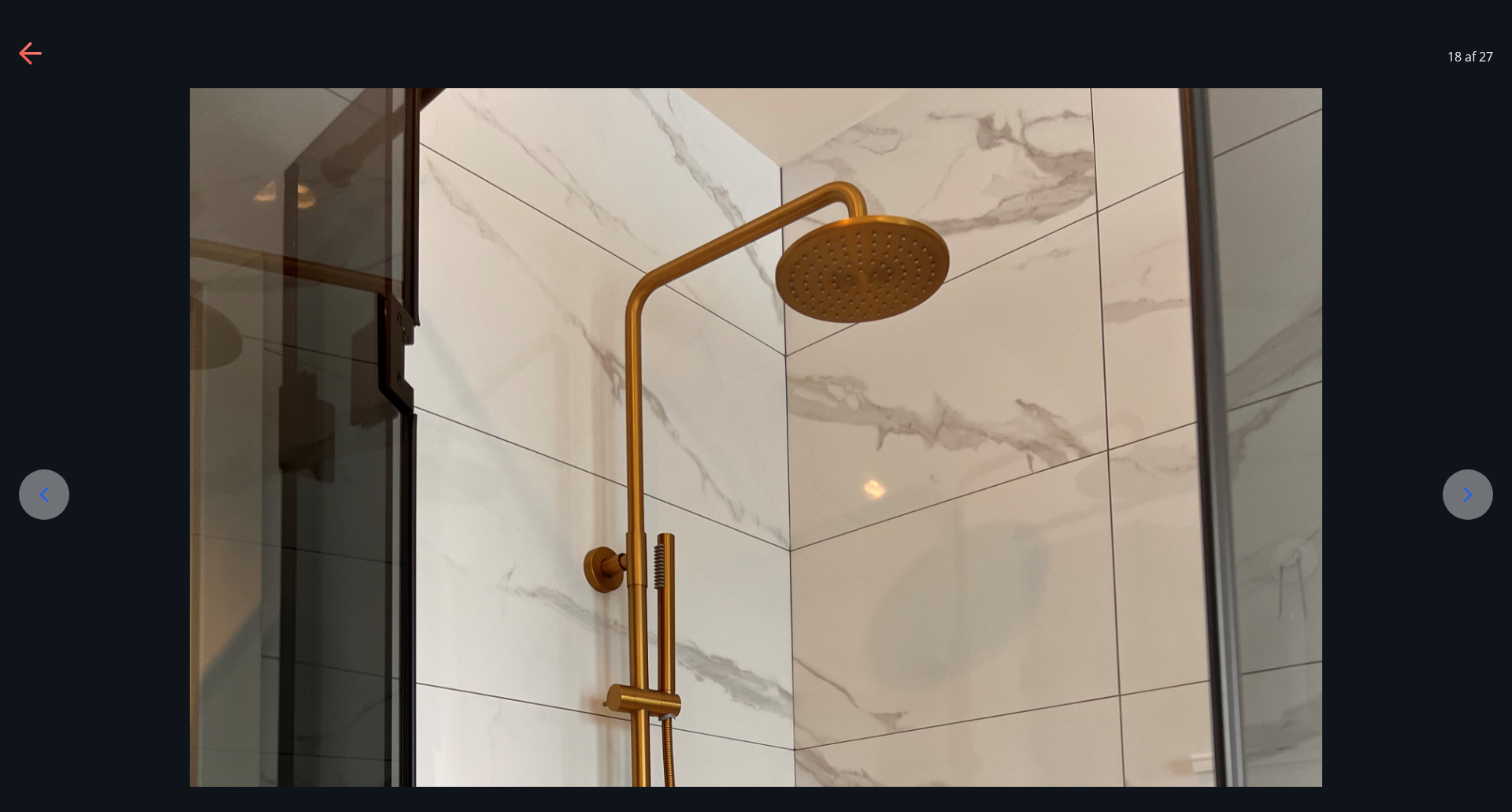
click at [1470, 495] on icon at bounding box center [1469, 495] width 26 height 26
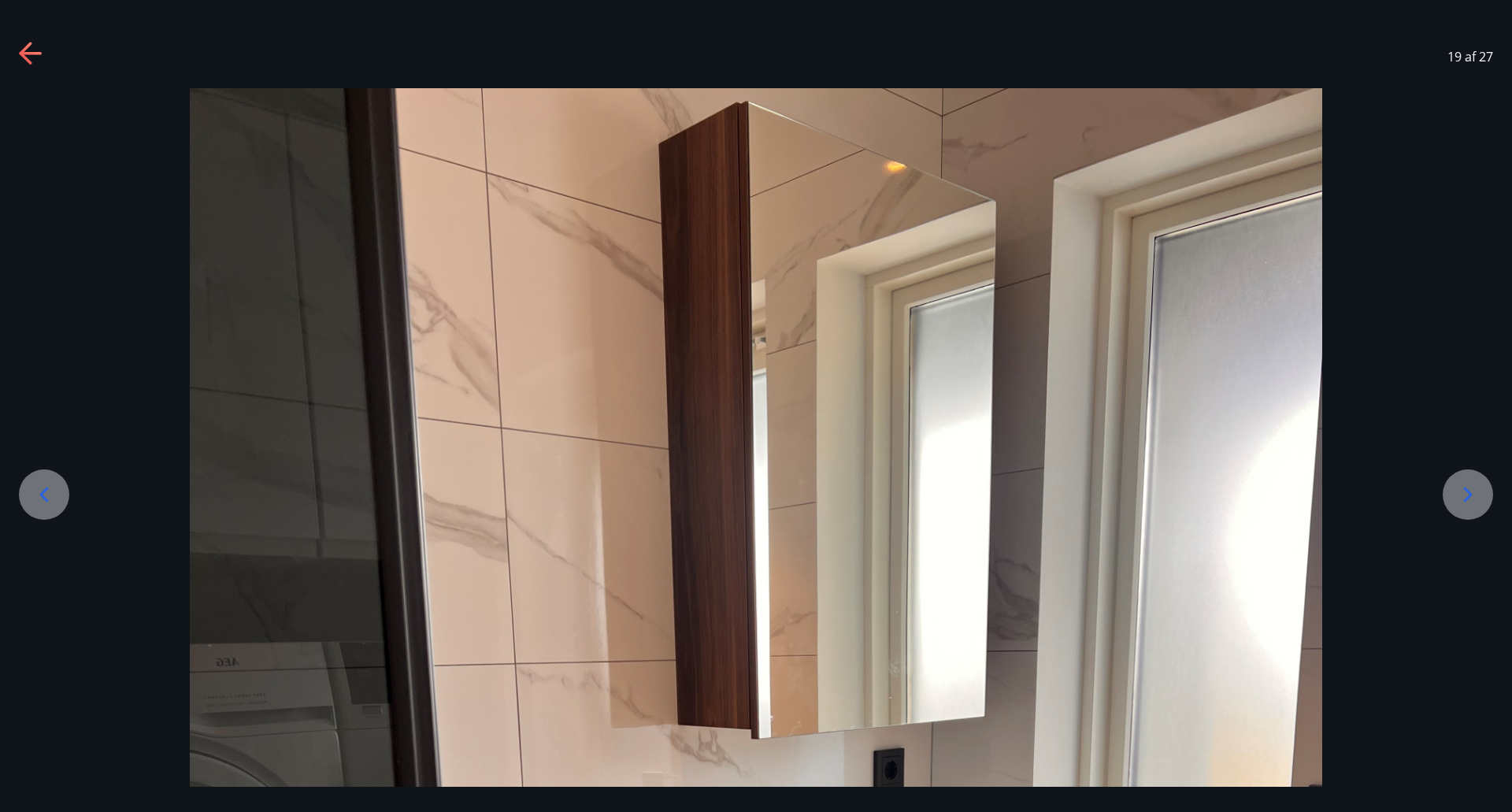
click at [1470, 495] on icon at bounding box center [1469, 495] width 26 height 26
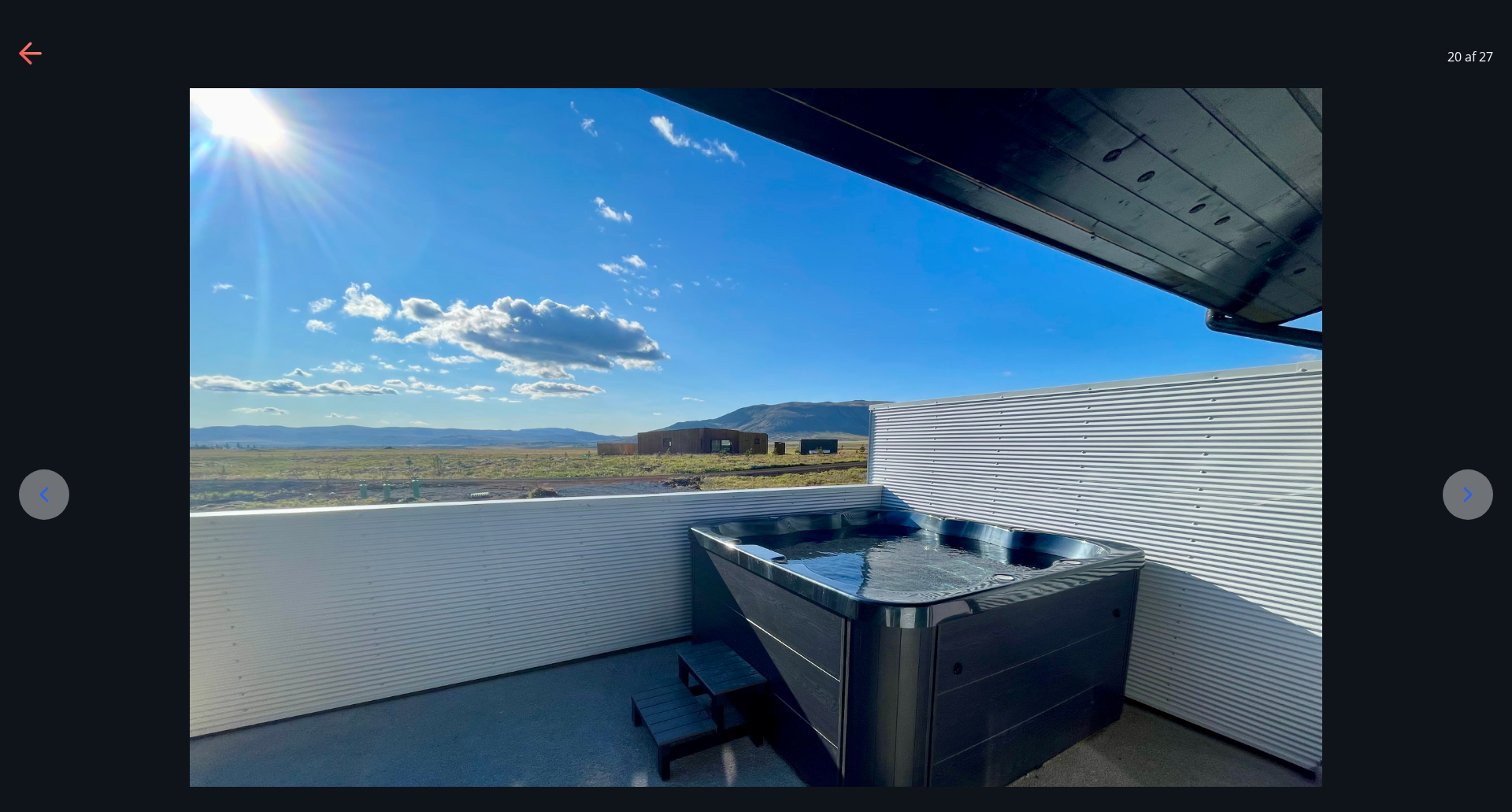
click at [1470, 495] on icon at bounding box center [1469, 495] width 26 height 26
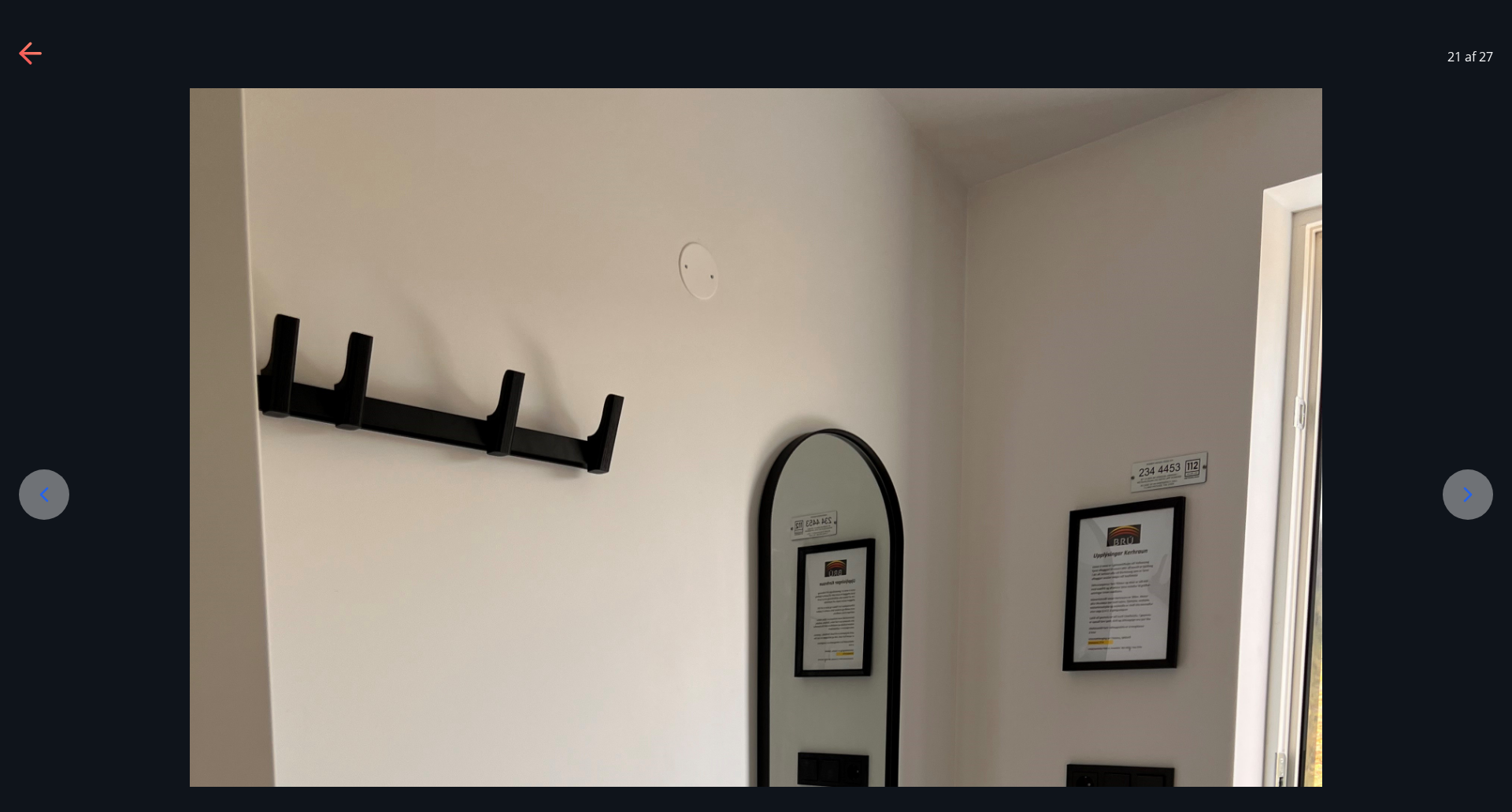
click at [1470, 495] on icon at bounding box center [1469, 495] width 26 height 26
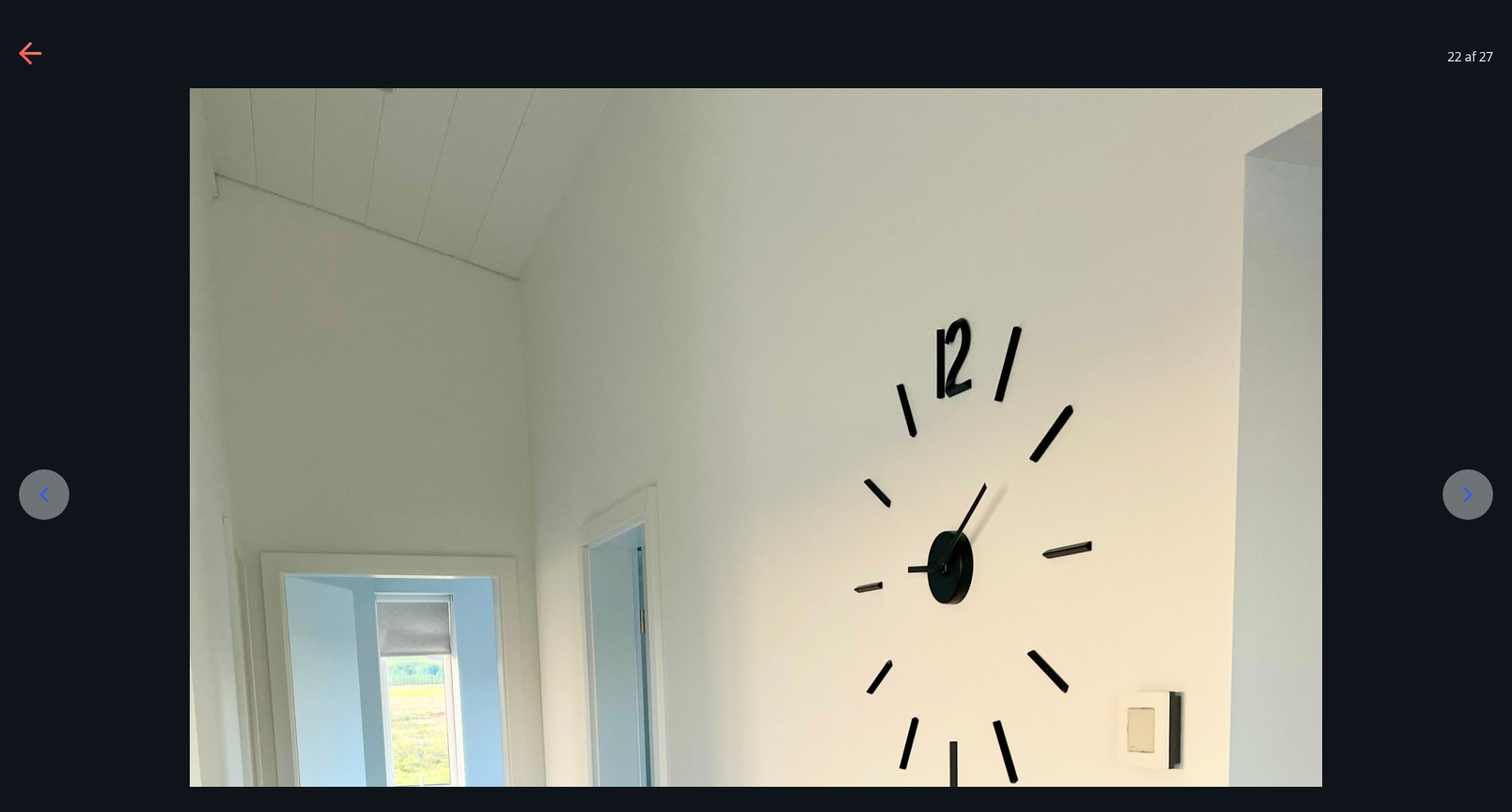
click at [1470, 495] on icon at bounding box center [1469, 495] width 26 height 26
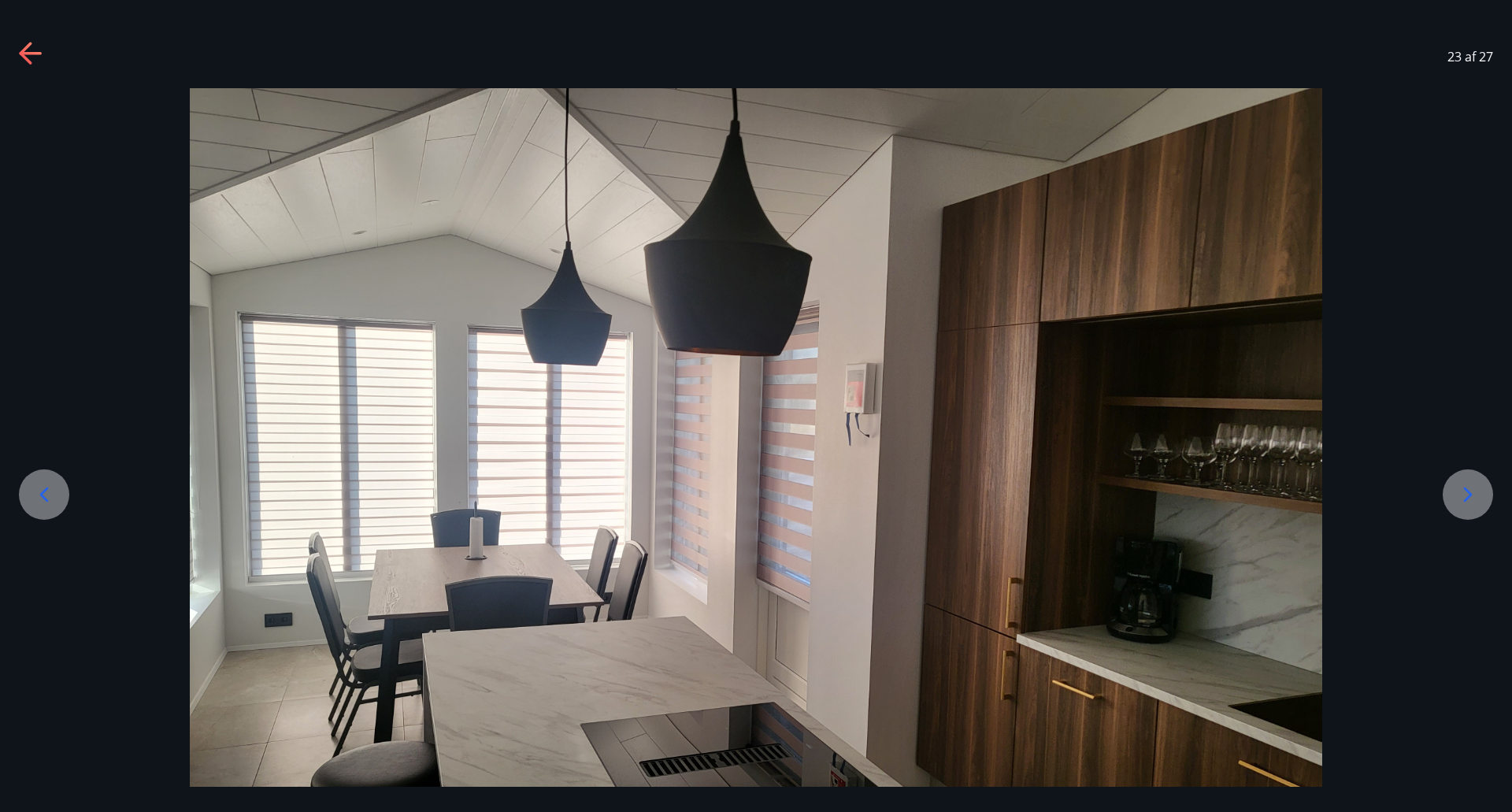
click at [1470, 495] on icon at bounding box center [1469, 495] width 26 height 26
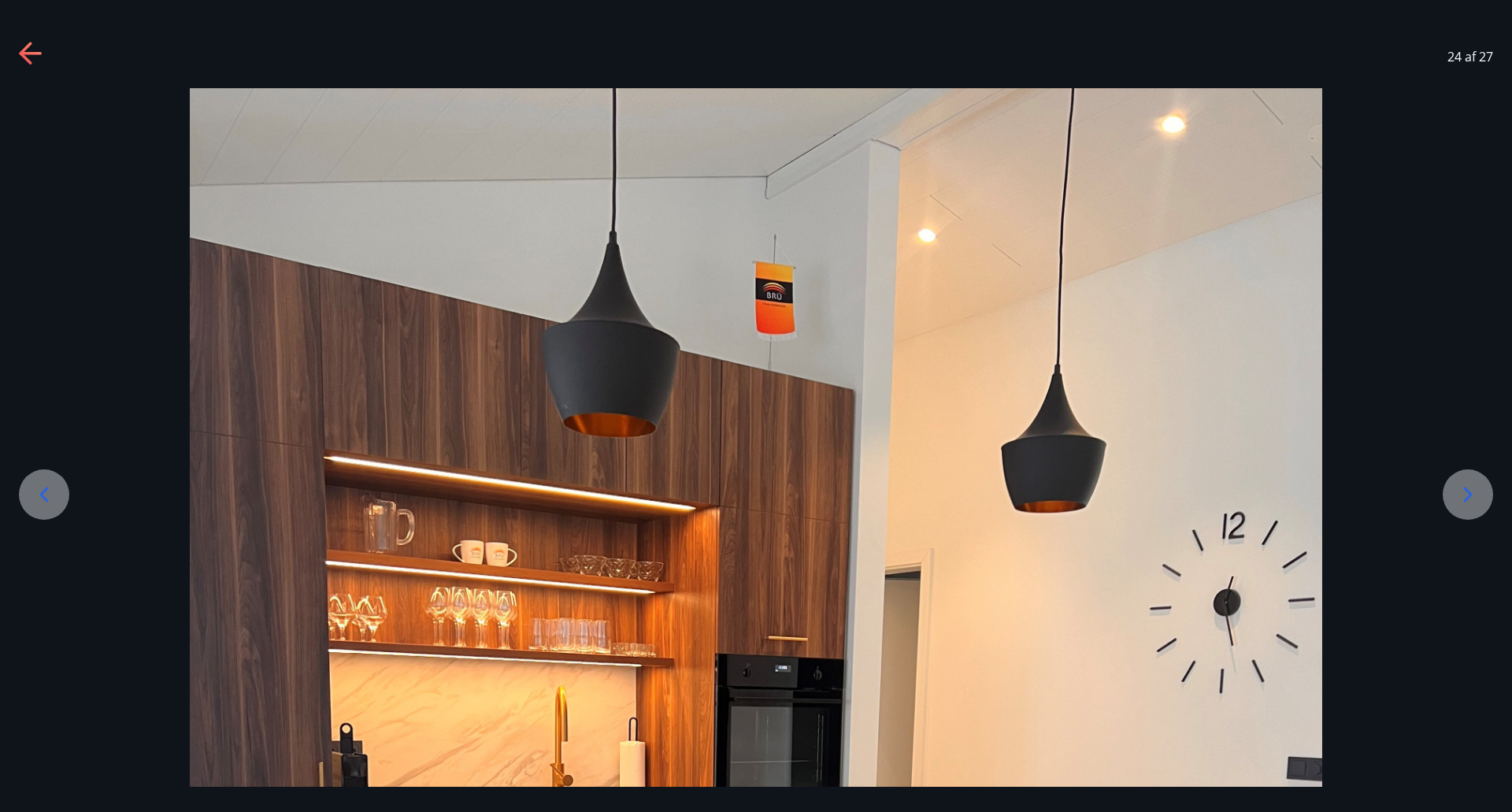
click at [1470, 495] on icon at bounding box center [1469, 495] width 26 height 26
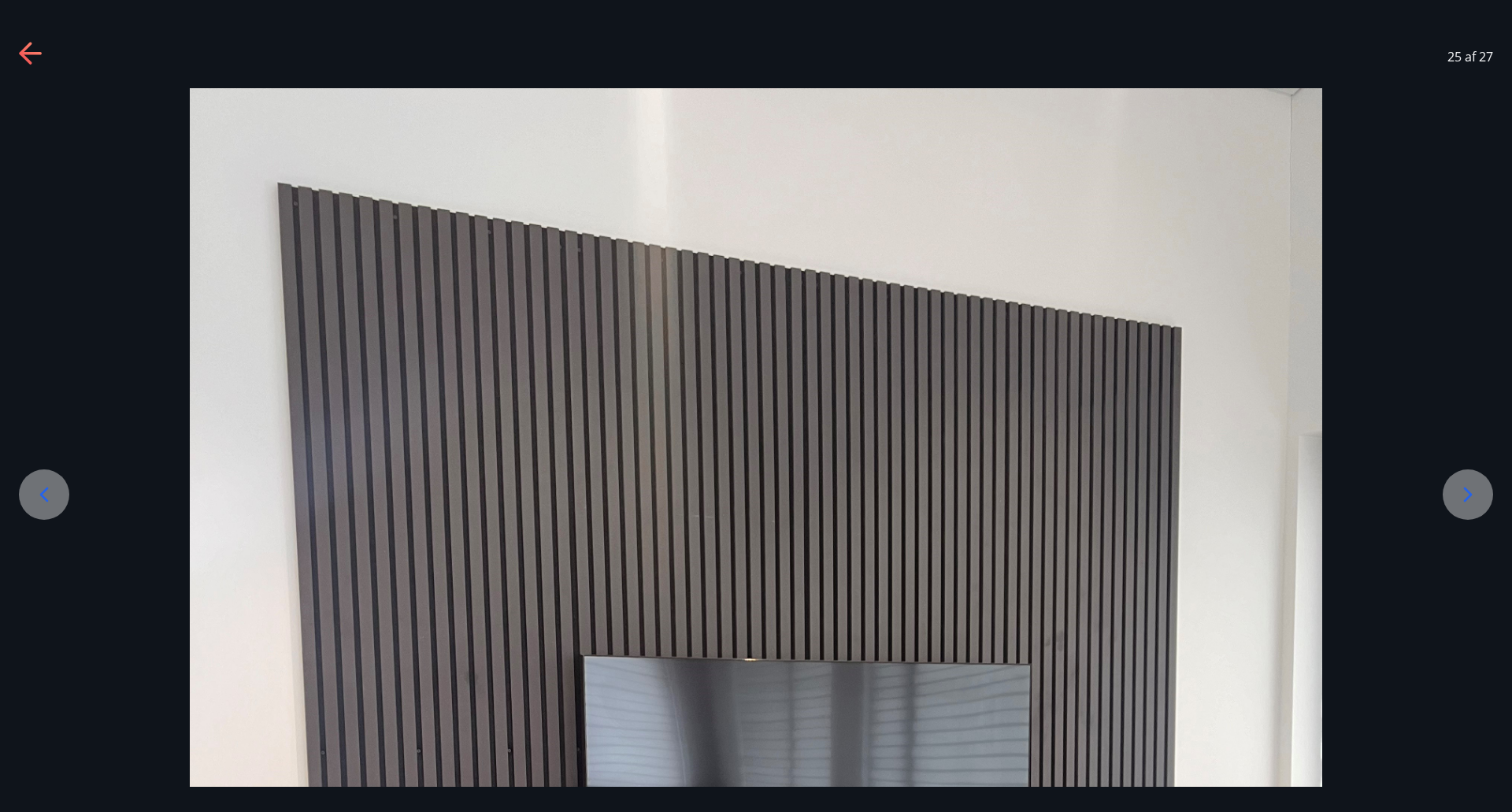
click at [1470, 495] on icon at bounding box center [1469, 495] width 26 height 26
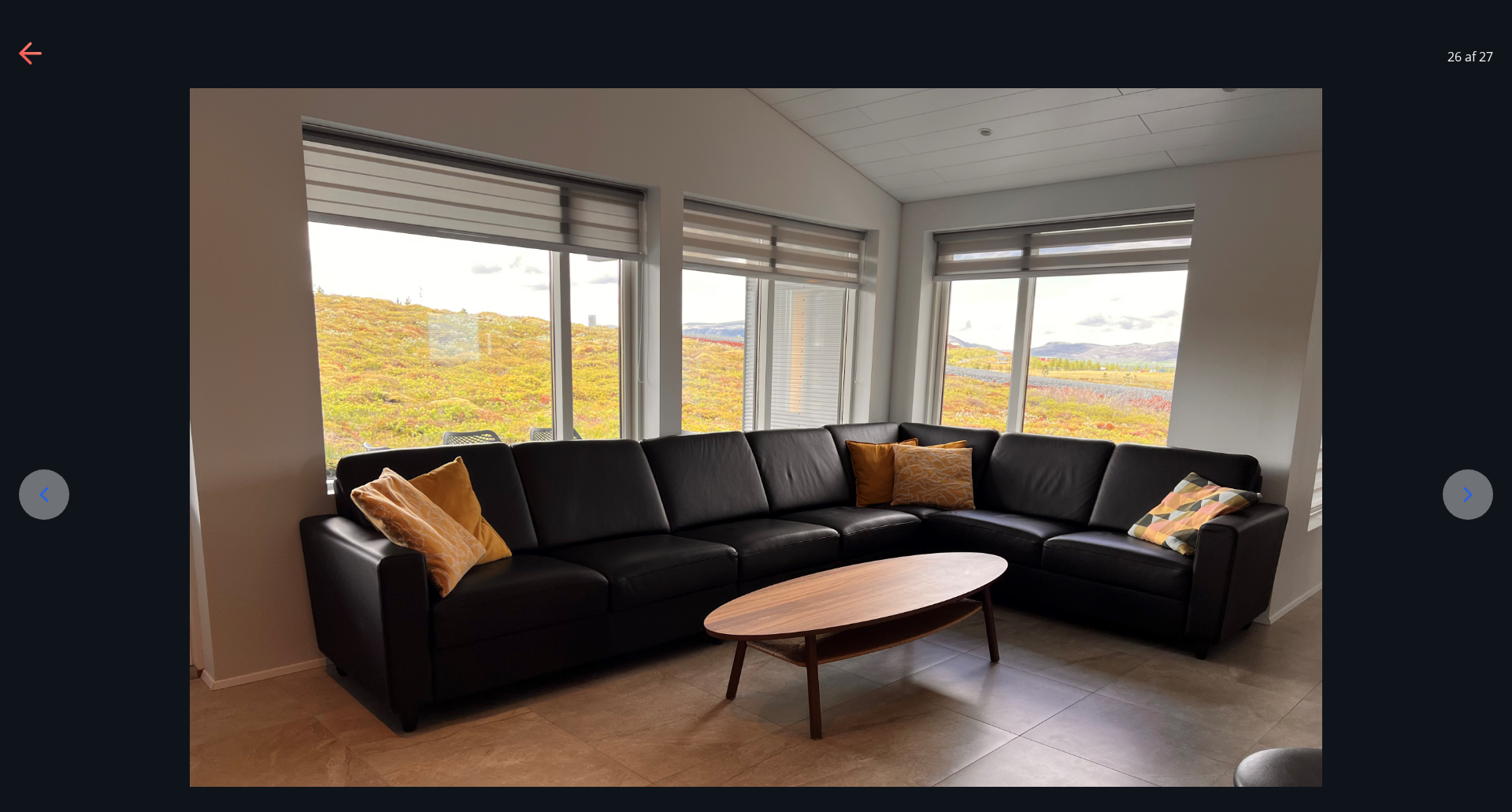
click at [1470, 495] on icon at bounding box center [1469, 495] width 26 height 26
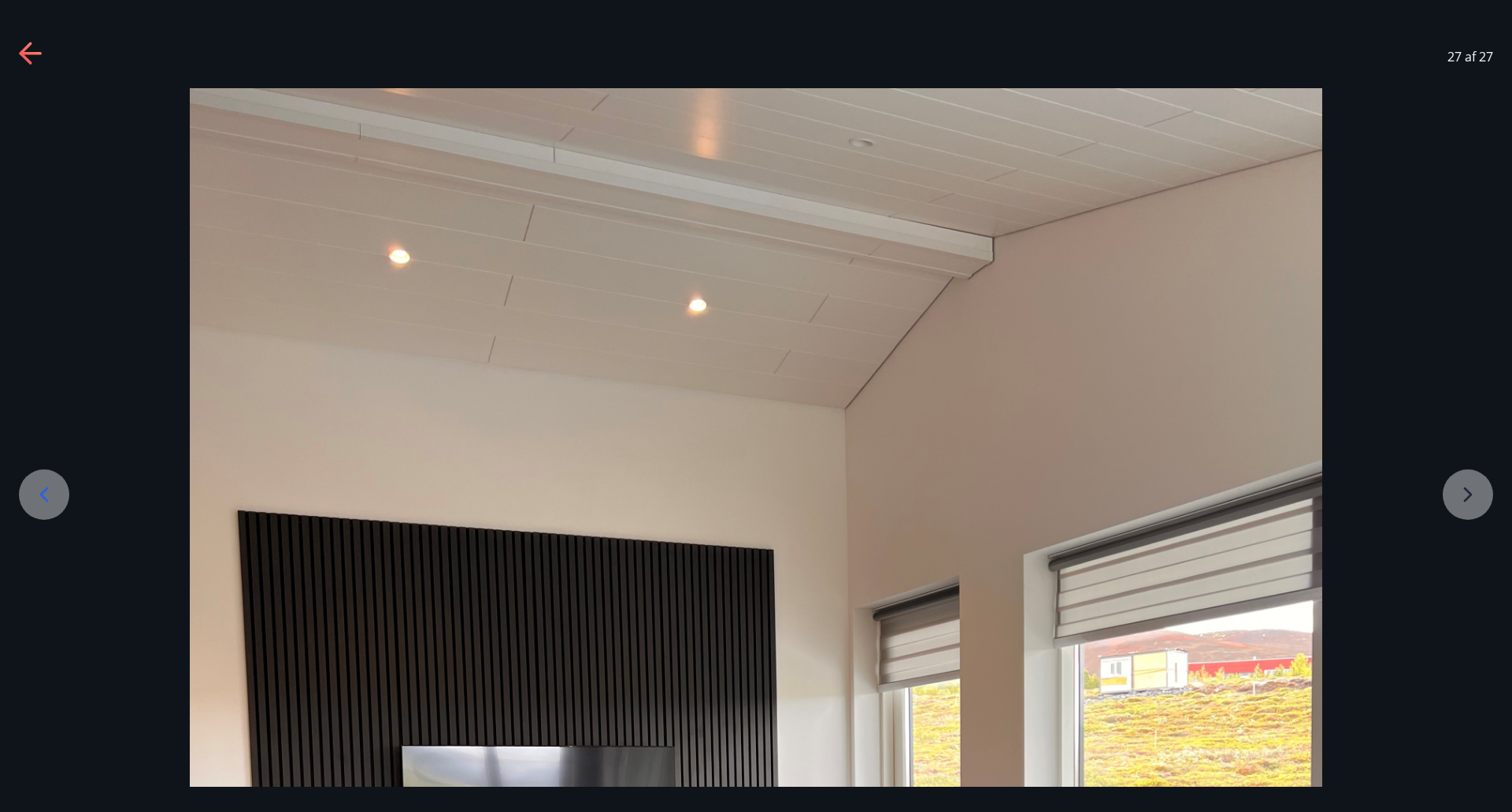
click at [26, 53] on icon at bounding box center [30, 53] width 22 height 3
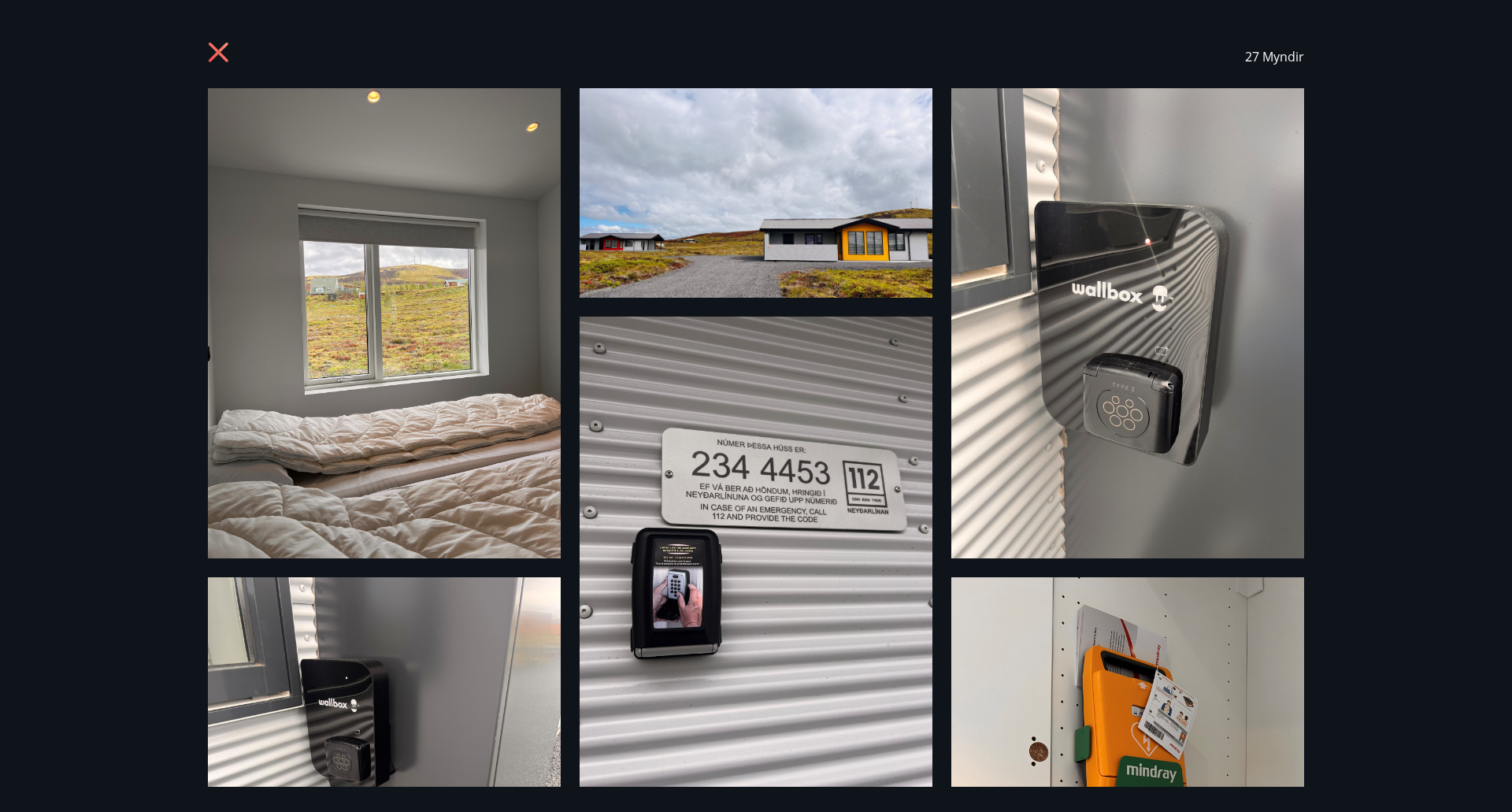
click at [212, 50] on icon at bounding box center [221, 54] width 26 height 26
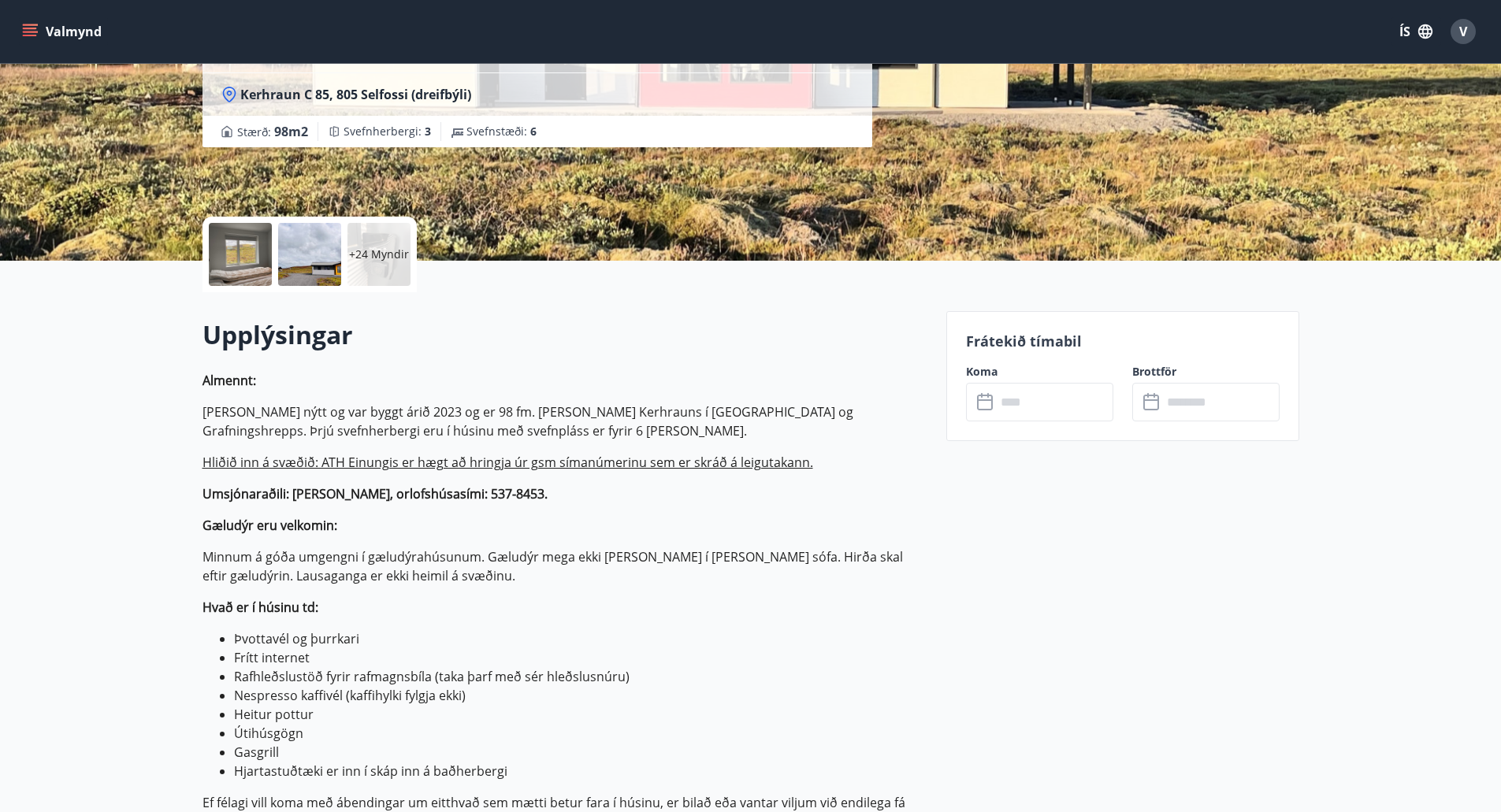
scroll to position [237, 0]
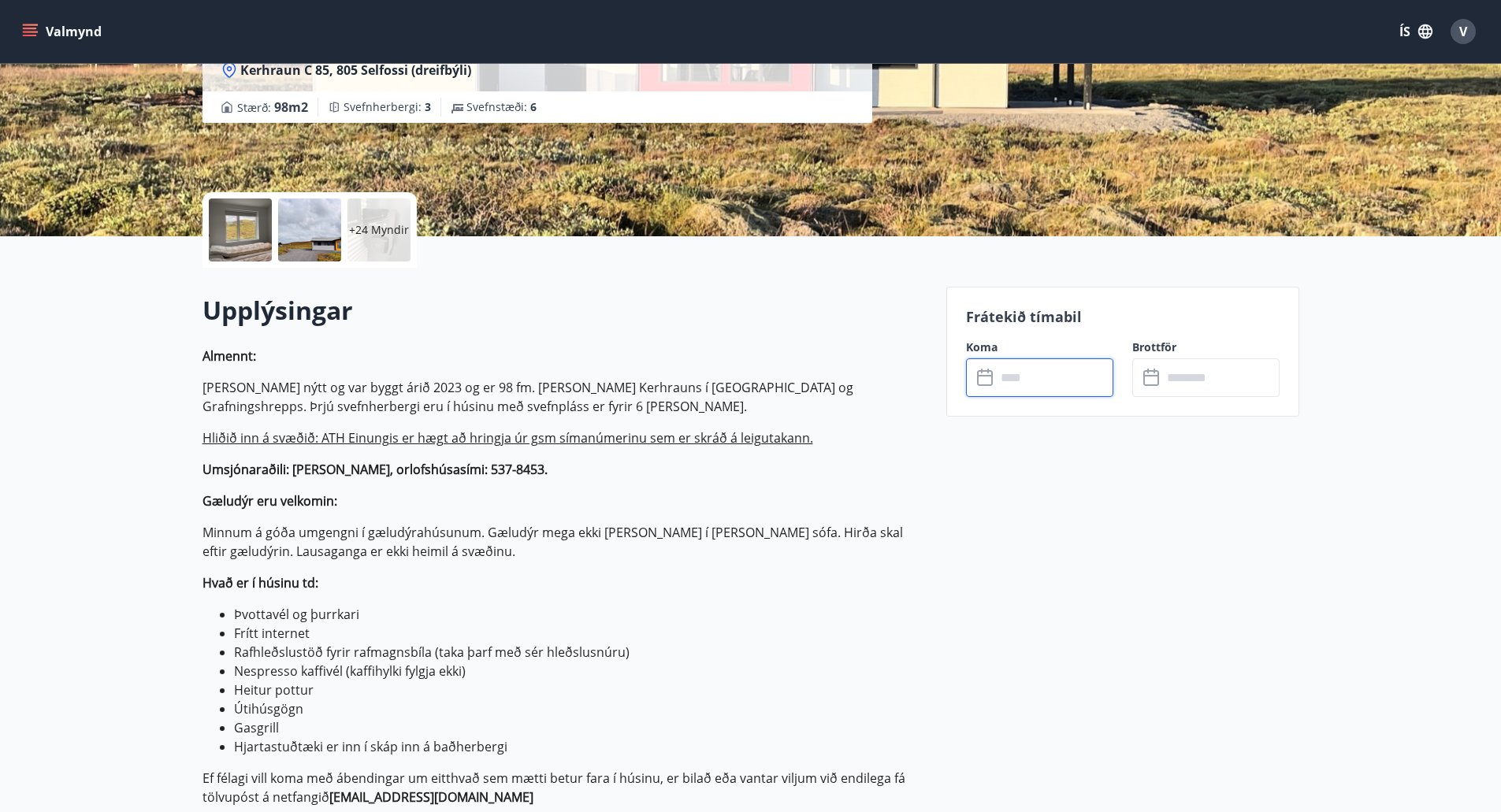
click at [1069, 387] on input "text" at bounding box center [1055, 377] width 117 height 38
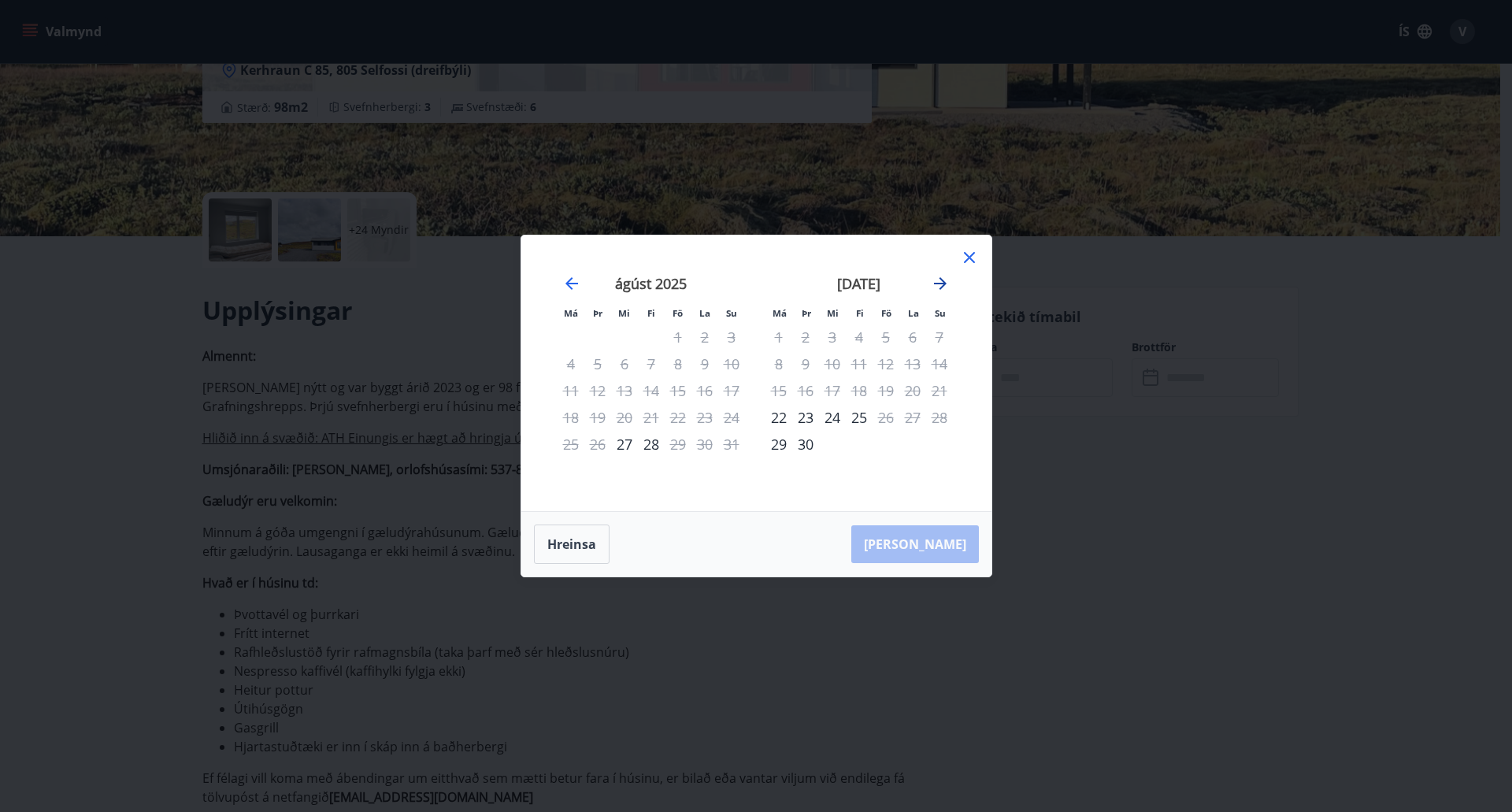
click at [942, 285] on icon "Move forward to switch to the next month." at bounding box center [940, 283] width 19 height 19
click at [777, 364] on div "6" at bounding box center [778, 364] width 27 height 27
click at [831, 364] on div "8" at bounding box center [832, 364] width 27 height 27
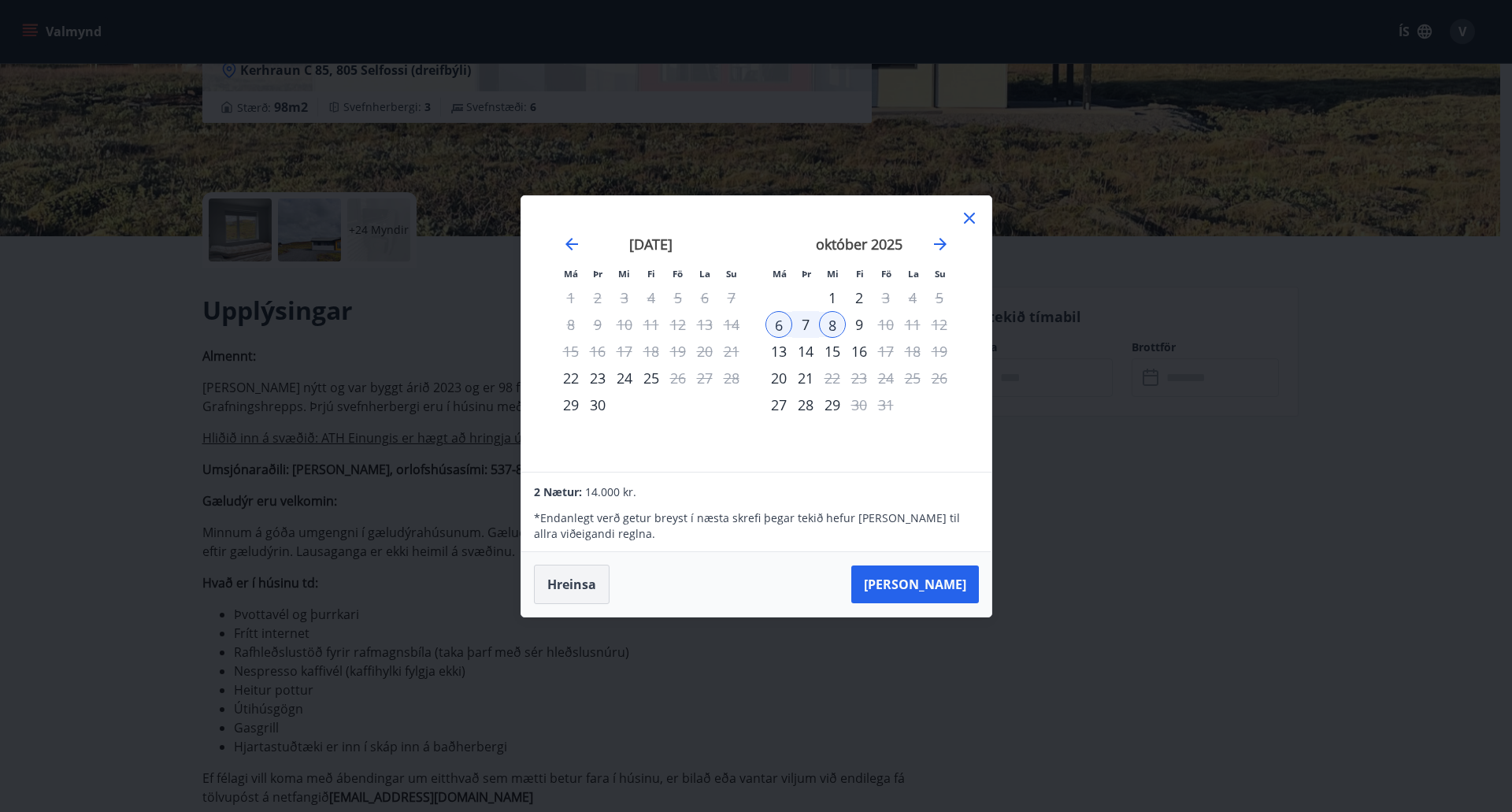
click at [562, 584] on button "Hreinsa" at bounding box center [571, 584] width 76 height 39
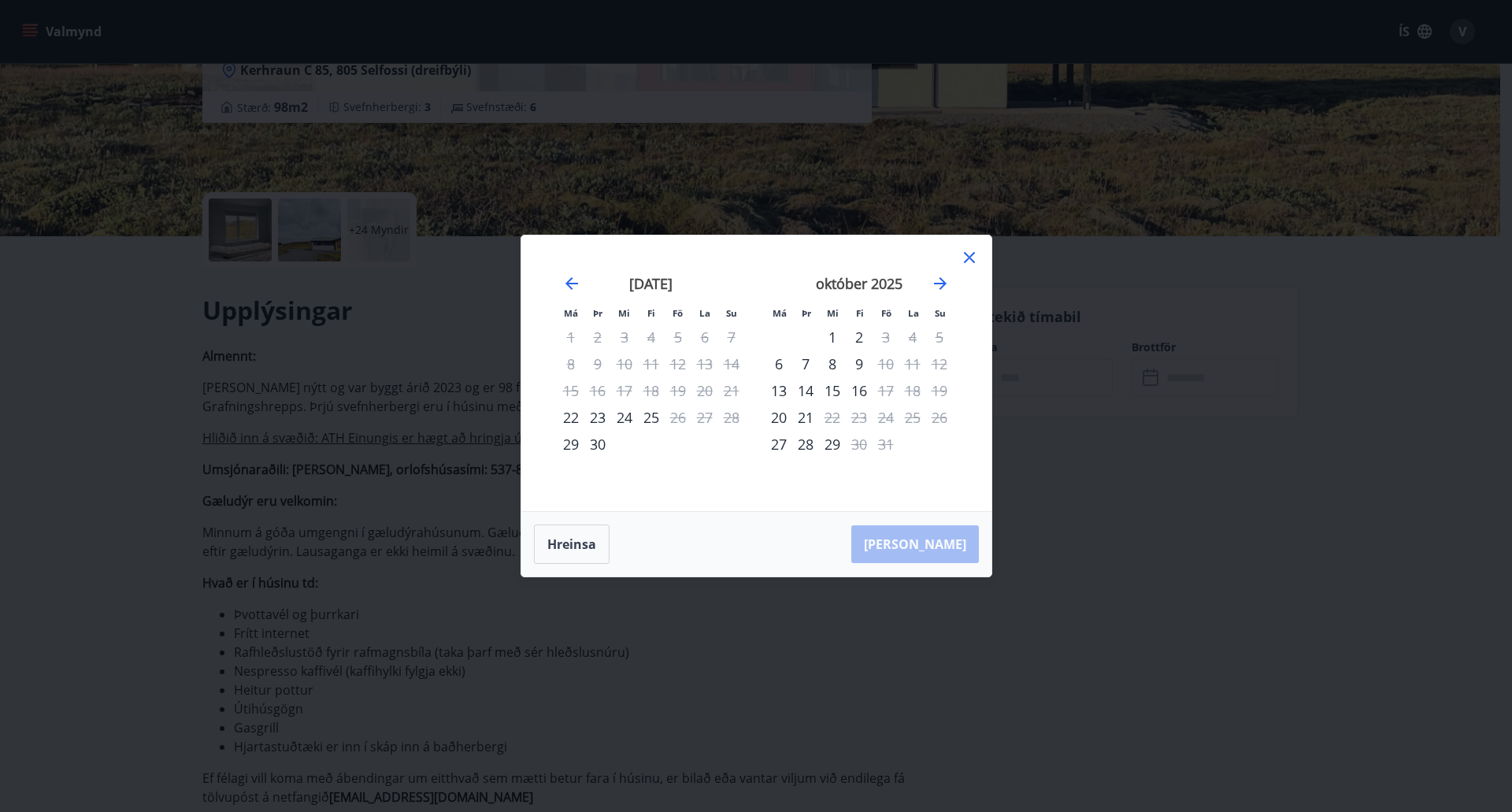
click at [970, 256] on icon at bounding box center [969, 257] width 11 height 11
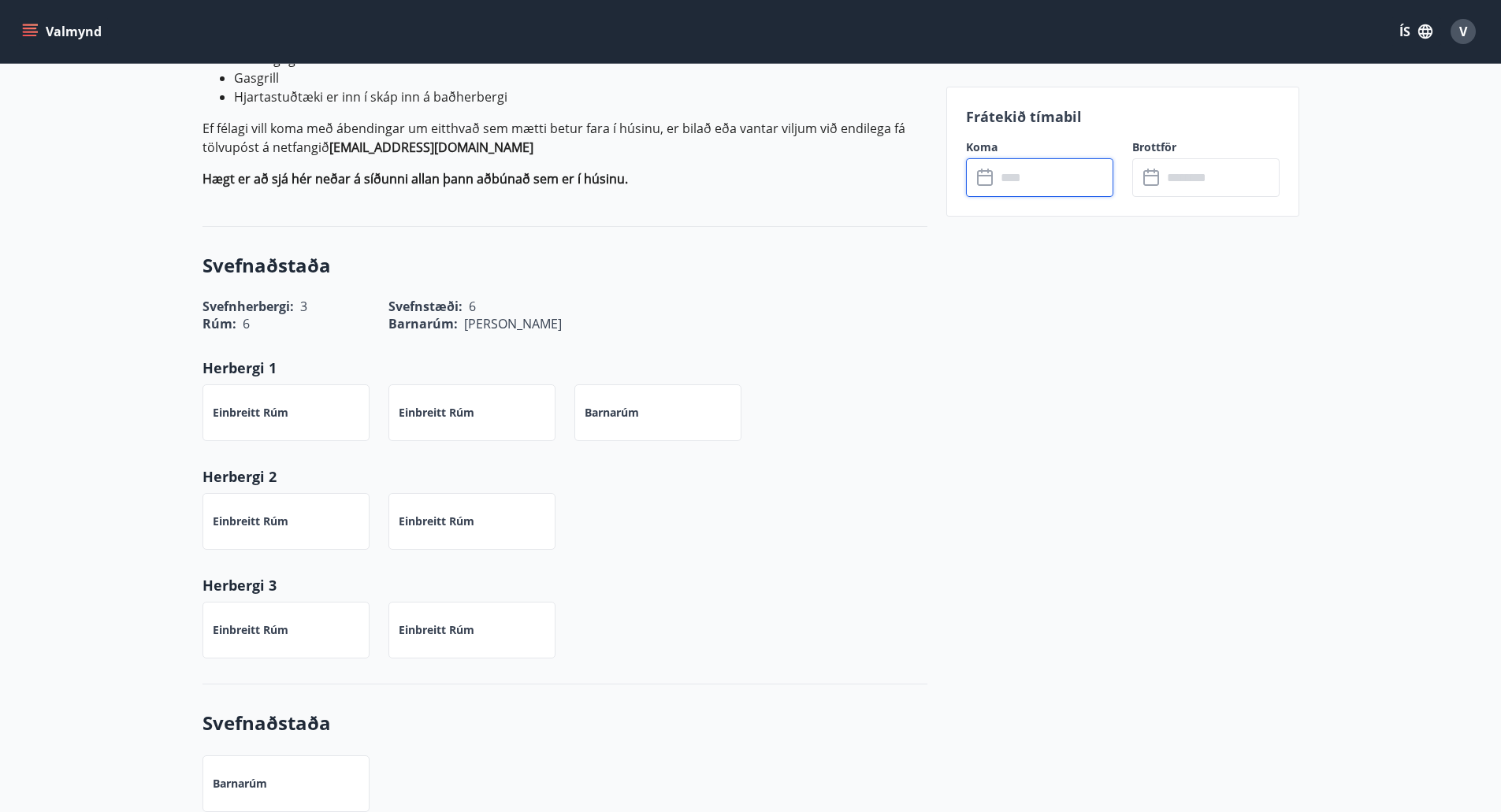
scroll to position [945, 0]
